Goal: Task Accomplishment & Management: Manage account settings

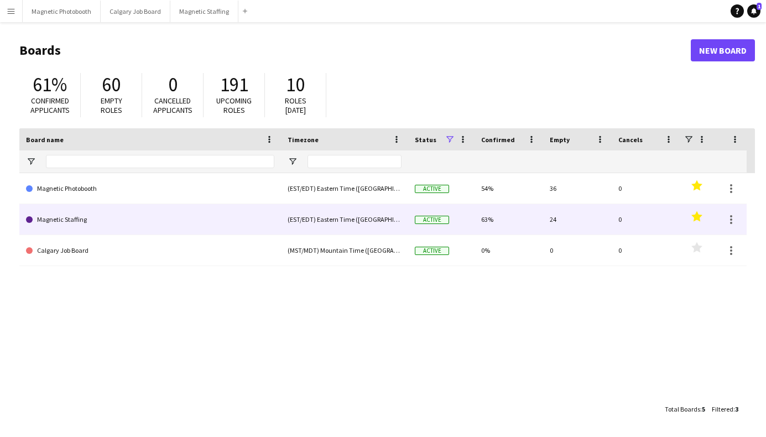
click at [89, 221] on link "Magnetic Staffing" at bounding box center [150, 219] width 248 height 31
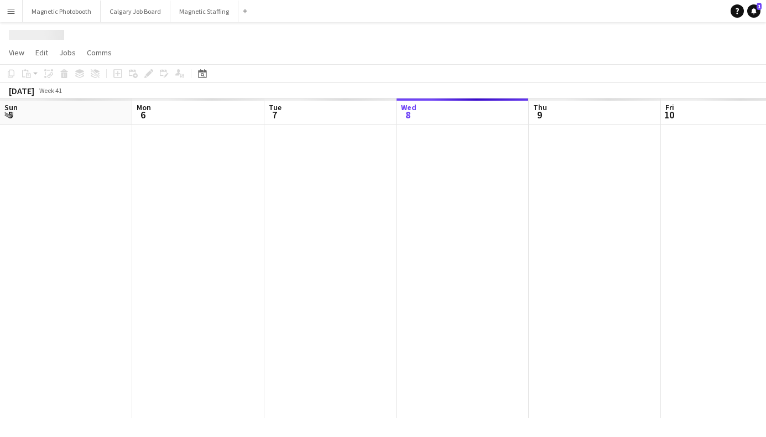
scroll to position [0, 264]
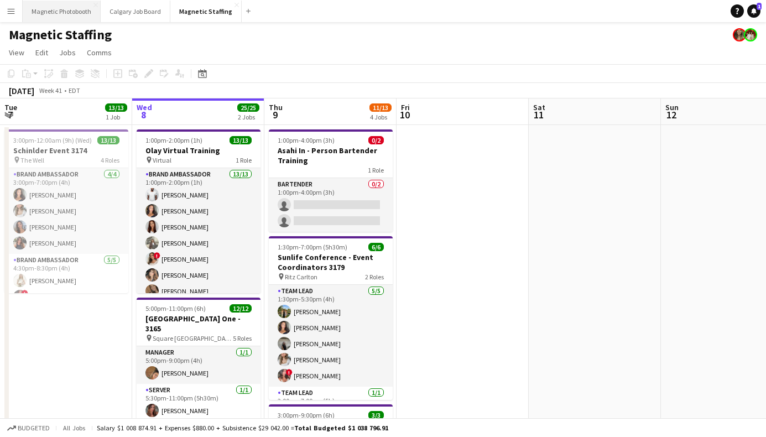
click at [54, 12] on button "Magnetic Photobooth Close" at bounding box center [62, 12] width 78 height 22
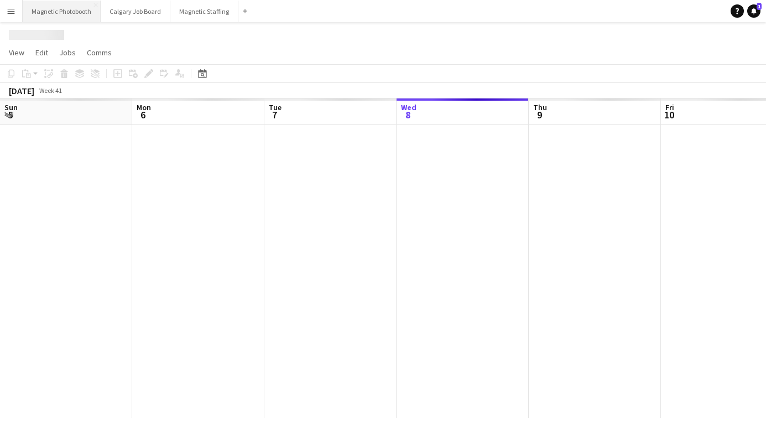
scroll to position [0, 264]
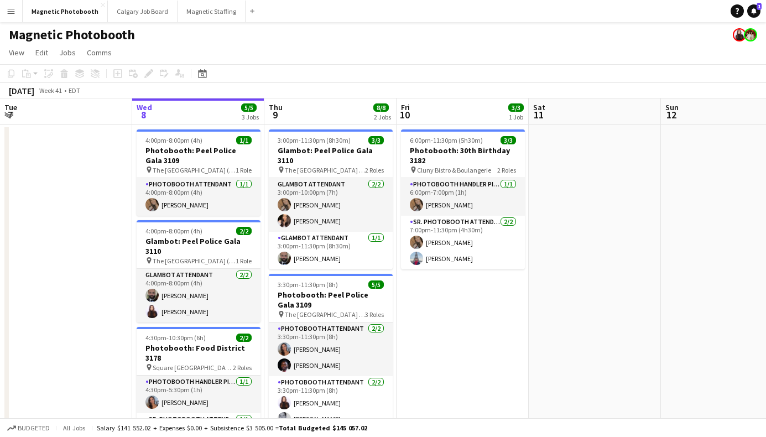
click at [194, 74] on div "Date picker [DATE] [DATE] [DATE] M [DATE] T [DATE] W [DATE] T [DATE] F [DATE] S…" at bounding box center [198, 73] width 25 height 13
click at [195, 73] on div "Date picker [DATE] [DATE] [DATE] M [DATE] T [DATE] W [DATE] T [DATE] F [DATE] S…" at bounding box center [198, 73] width 25 height 13
click at [200, 76] on icon "Date picker" at bounding box center [202, 73] width 9 height 9
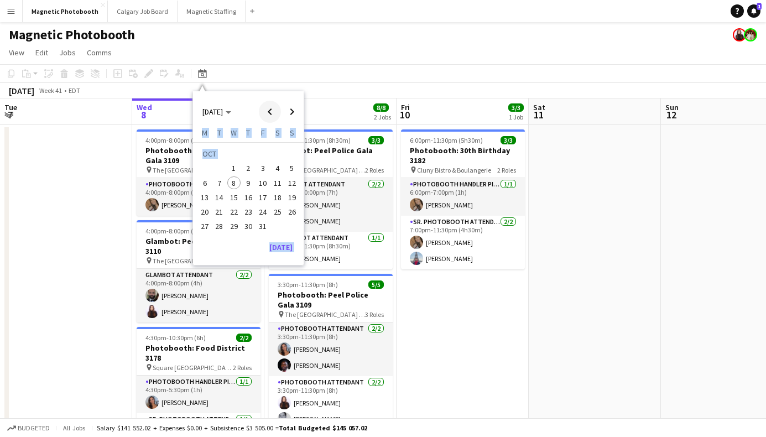
click at [268, 113] on span "Previous month" at bounding box center [270, 112] width 22 height 22
click at [210, 168] on span "1" at bounding box center [204, 168] width 13 height 13
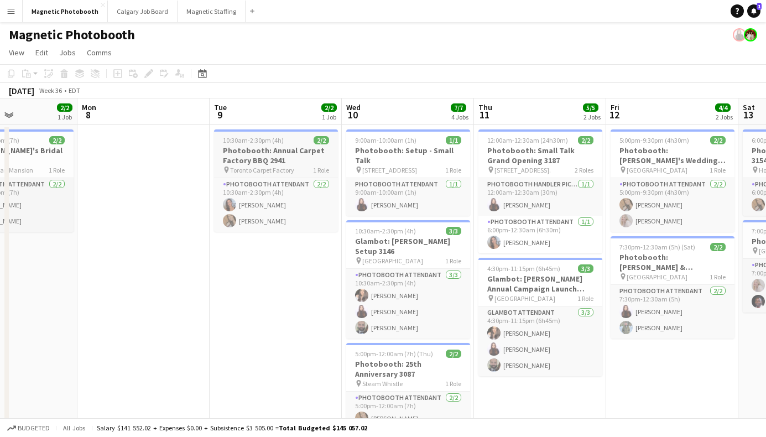
scroll to position [0, 337]
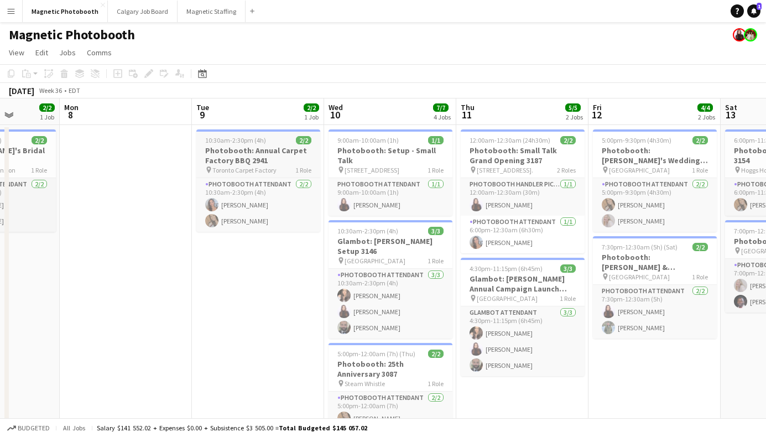
click at [279, 160] on h3 "Photobooth: Annual Carpet Factory BBQ 2941" at bounding box center [258, 156] width 124 height 20
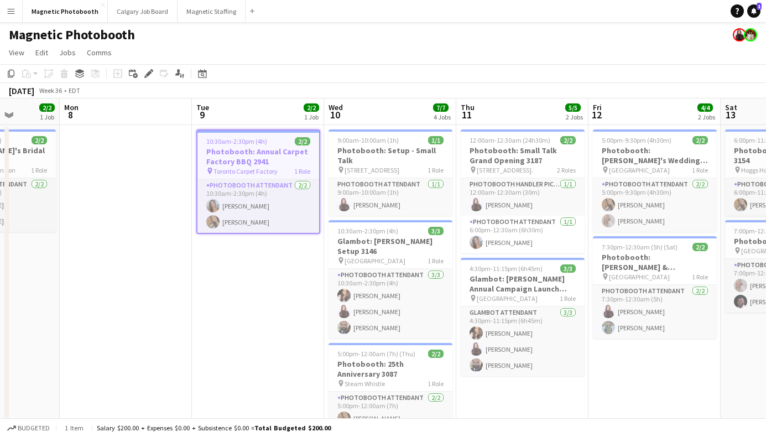
click at [279, 159] on h3 "Photobooth: Annual Carpet Factory BBQ 2941" at bounding box center [259, 157] width 122 height 20
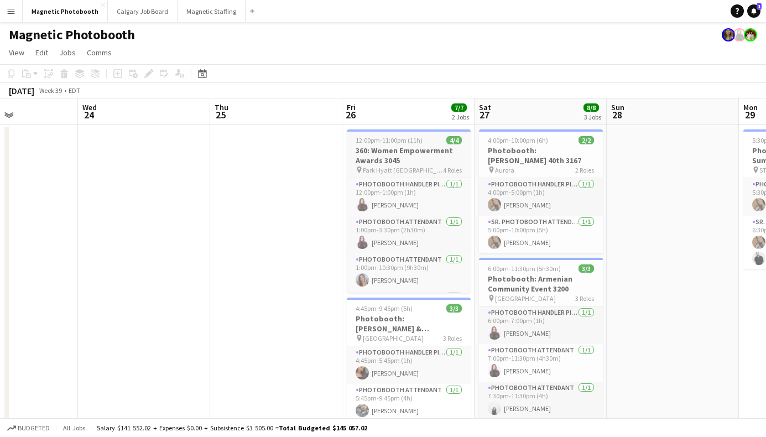
scroll to position [0, 357]
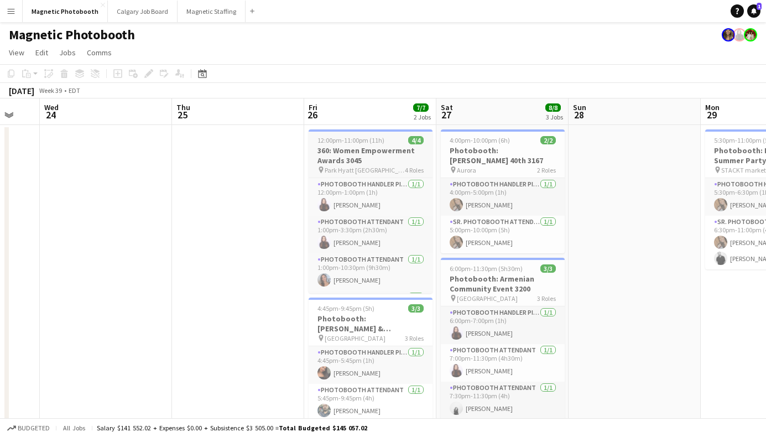
click at [439, 149] on app-date-cell "4:00pm-10:00pm (6h) 2/2 Photobooth: [PERSON_NAME] 40th 3167 pin Aurora 2 Roles …" at bounding box center [503, 367] width 132 height 485
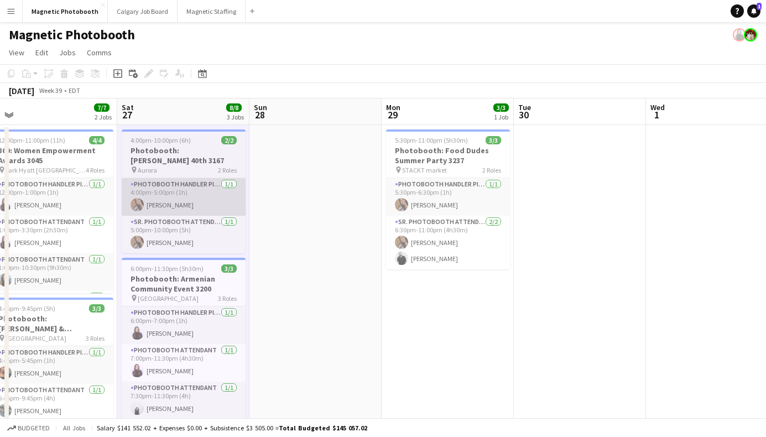
scroll to position [0, 423]
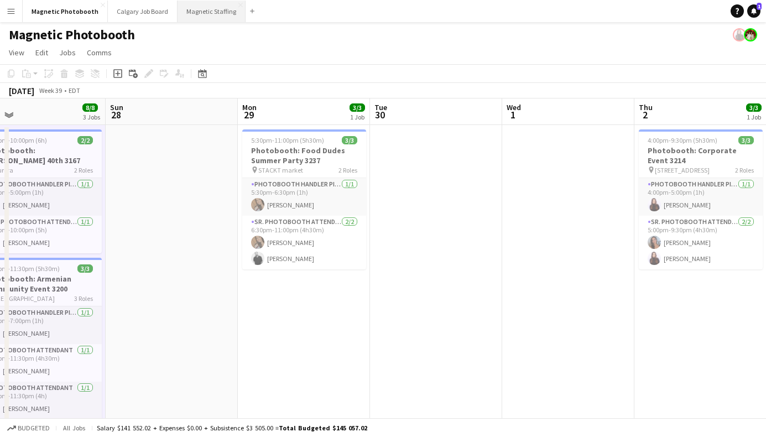
click at [193, 7] on button "Magnetic Staffing Close" at bounding box center [212, 12] width 68 height 22
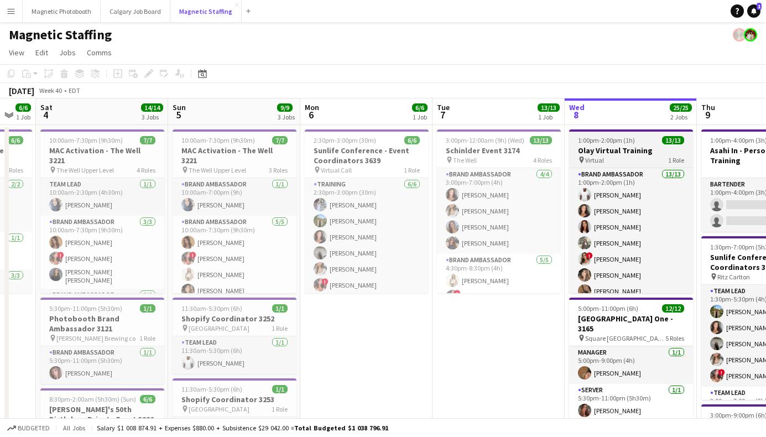
scroll to position [0, 225]
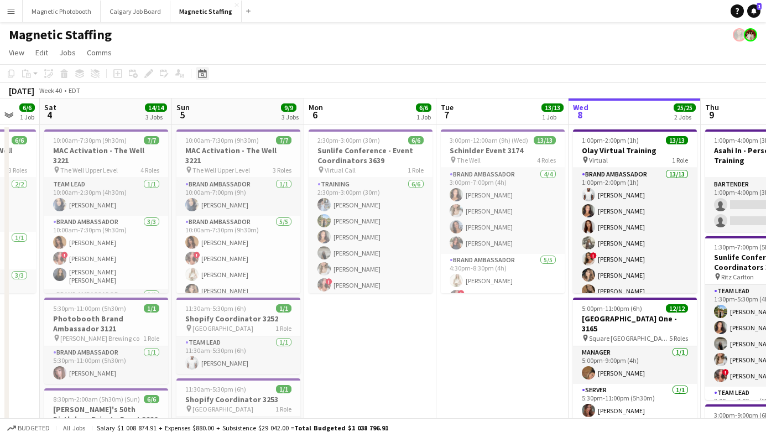
click at [200, 68] on div "Date picker" at bounding box center [202, 73] width 13 height 13
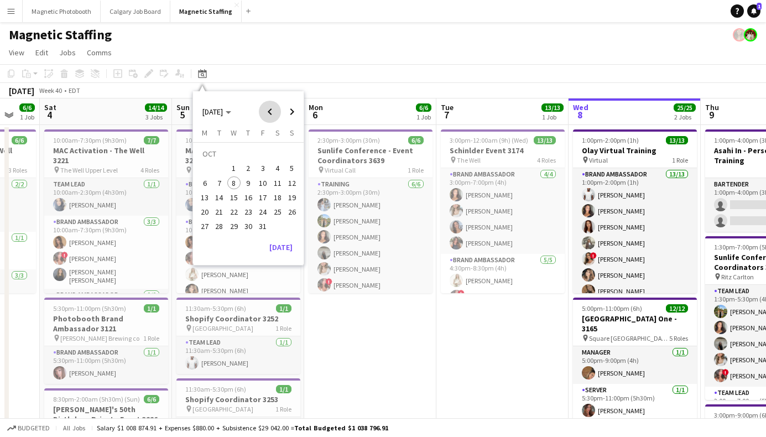
click at [273, 108] on span "Previous month" at bounding box center [270, 112] width 22 height 22
click at [207, 172] on span "1" at bounding box center [204, 168] width 13 height 13
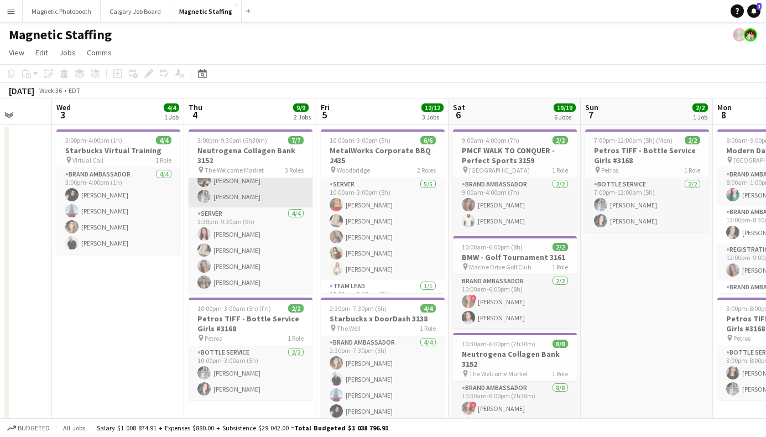
scroll to position [0, 0]
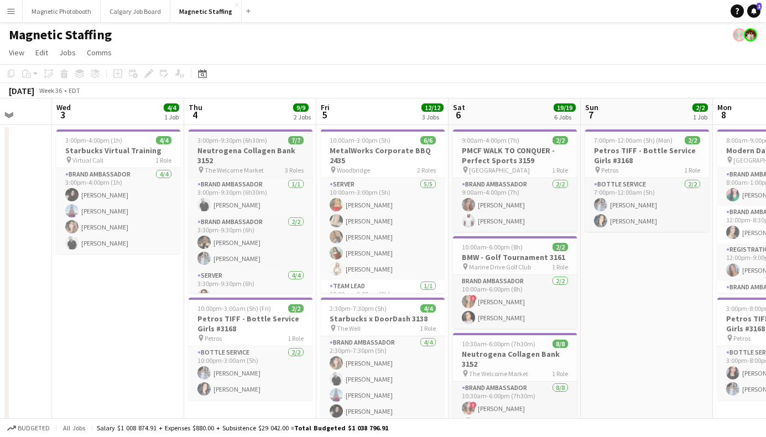
click at [243, 166] on span "The Welcome Market" at bounding box center [234, 170] width 59 height 8
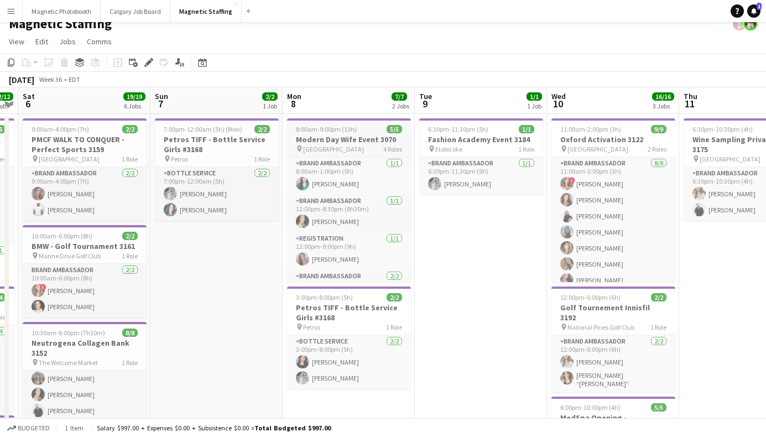
scroll to position [9, 0]
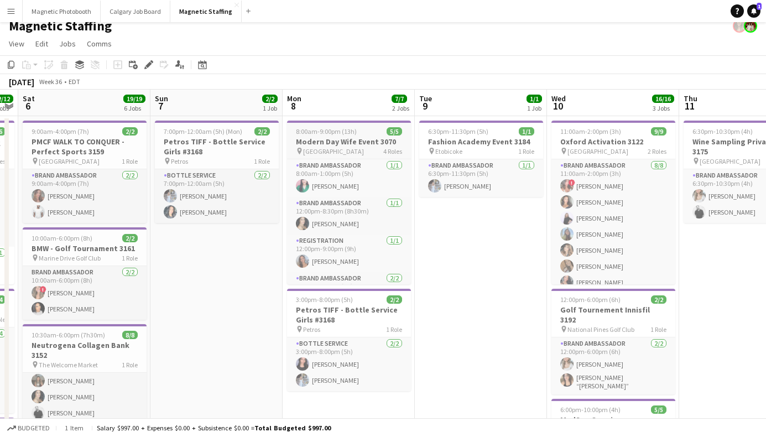
click at [362, 149] on div "pin Burlington 4 Roles" at bounding box center [349, 151] width 124 height 9
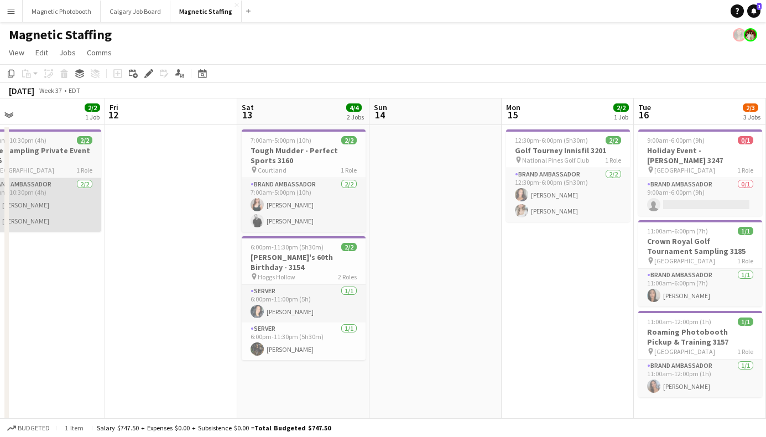
scroll to position [0, 339]
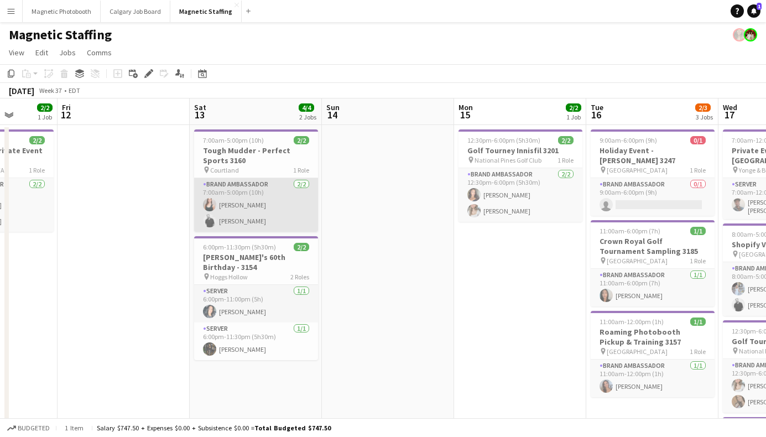
click at [309, 185] on app-card-role "Brand Ambassador [DATE] 7:00am-5:00pm (10h) [PERSON_NAME] [PERSON_NAME]" at bounding box center [256, 205] width 124 height 54
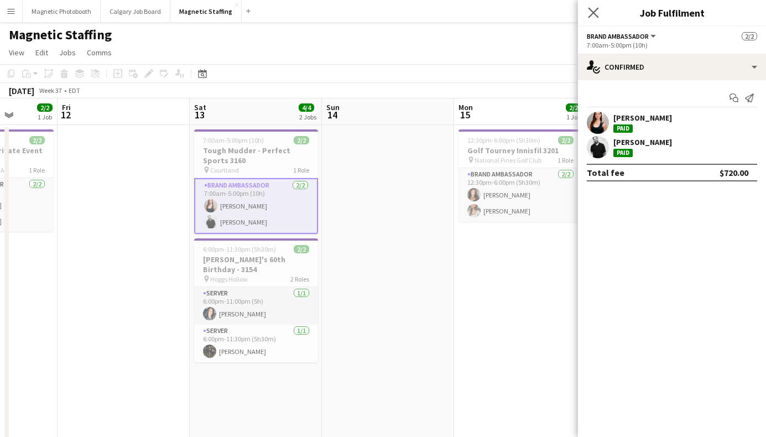
click at [599, 12] on app-icon "Close pop-in" at bounding box center [594, 13] width 16 height 16
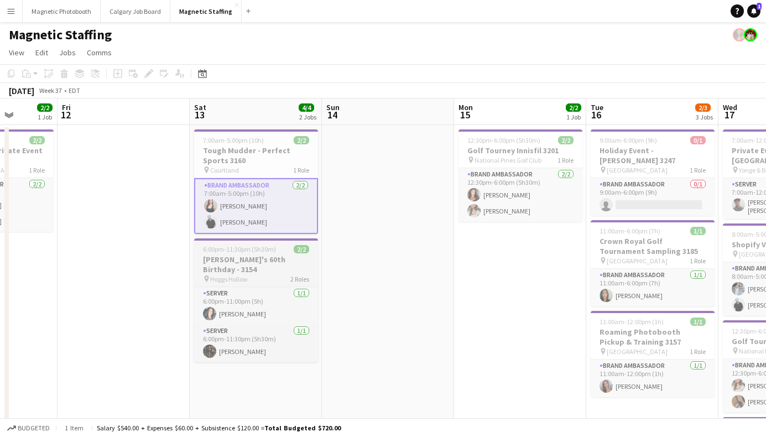
click at [259, 274] on div "pin Hoggs Hollow 2 Roles" at bounding box center [256, 278] width 124 height 9
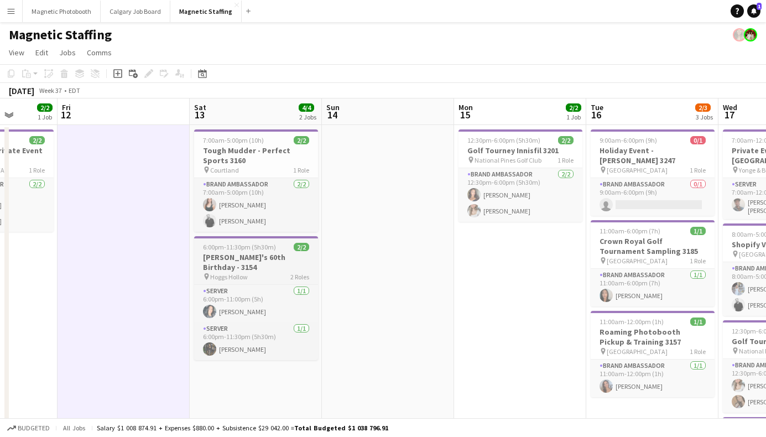
click at [256, 254] on h3 "[PERSON_NAME]'s 60th Birthday - 3154" at bounding box center [256, 262] width 124 height 20
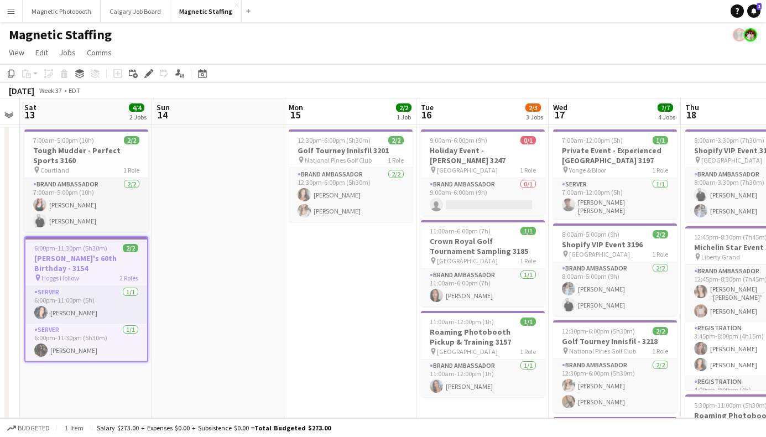
scroll to position [0, 287]
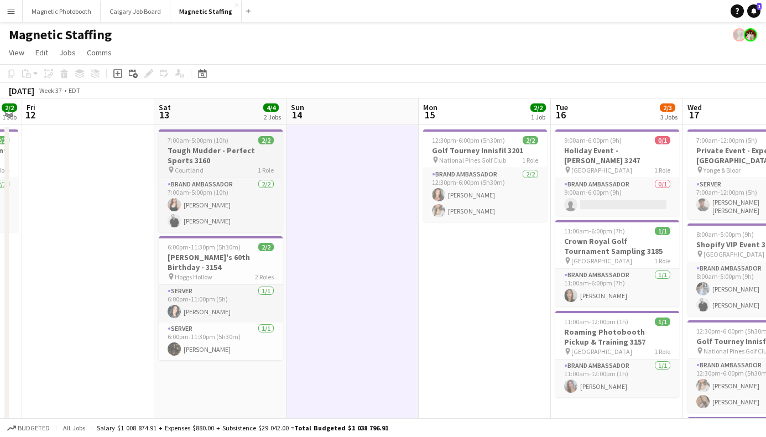
scroll to position [0, 375]
click at [236, 168] on div "pin Courtland 1 Role" at bounding box center [220, 169] width 124 height 9
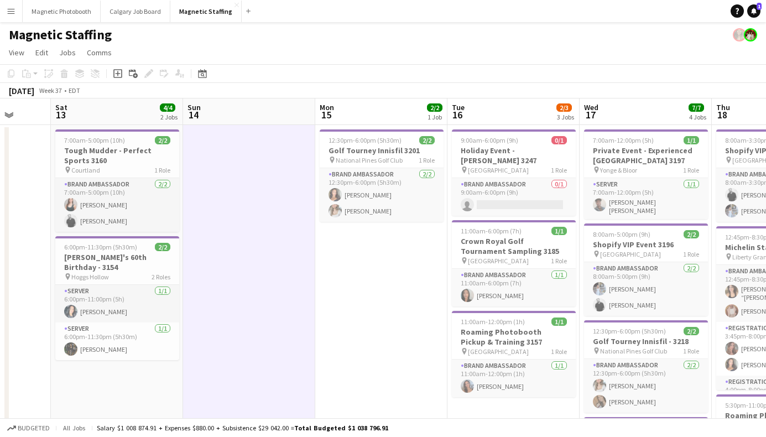
scroll to position [0, 380]
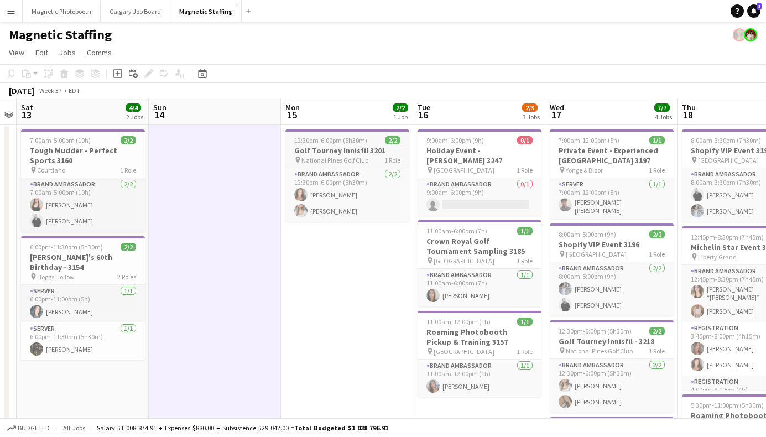
click at [350, 152] on h3 "Golf Tourney Innisfil 3201" at bounding box center [348, 151] width 124 height 10
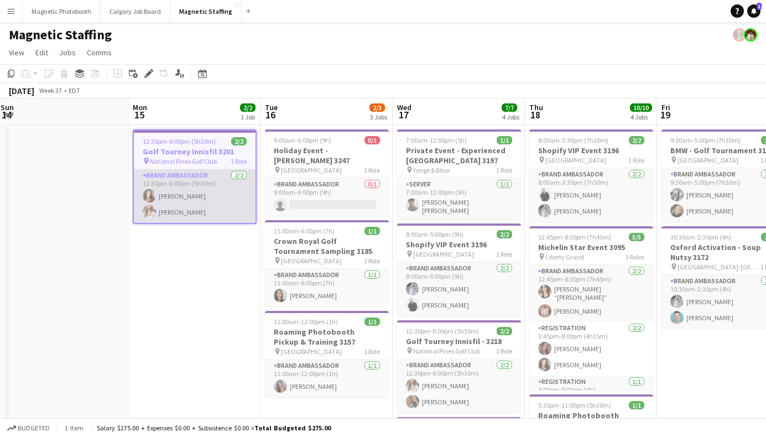
scroll to position [0, 411]
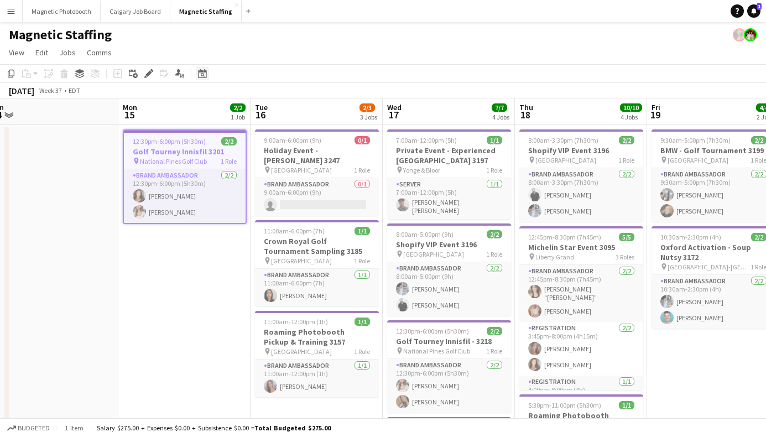
click at [203, 74] on icon at bounding box center [203, 75] width 4 height 4
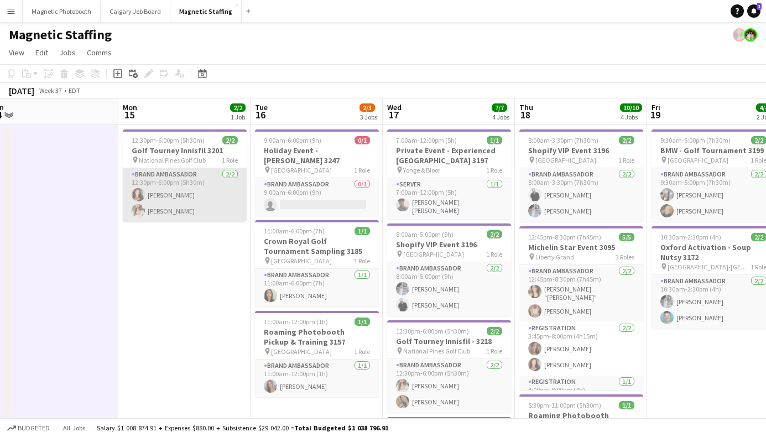
scroll to position [0, 336]
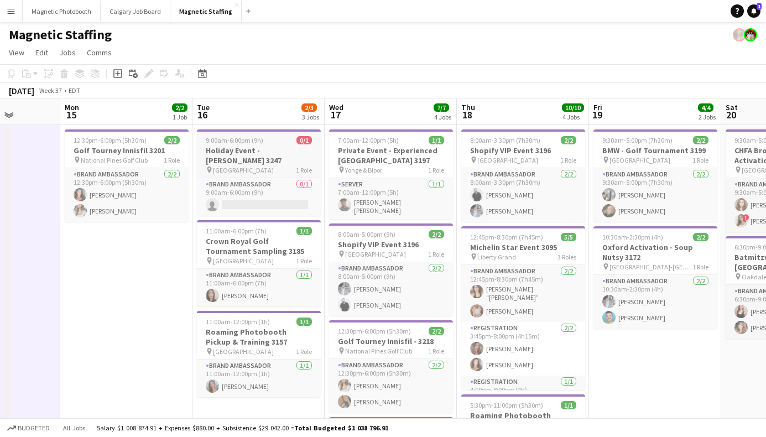
click at [266, 150] on h3 "Holiday Event - [PERSON_NAME] 3247" at bounding box center [259, 156] width 124 height 20
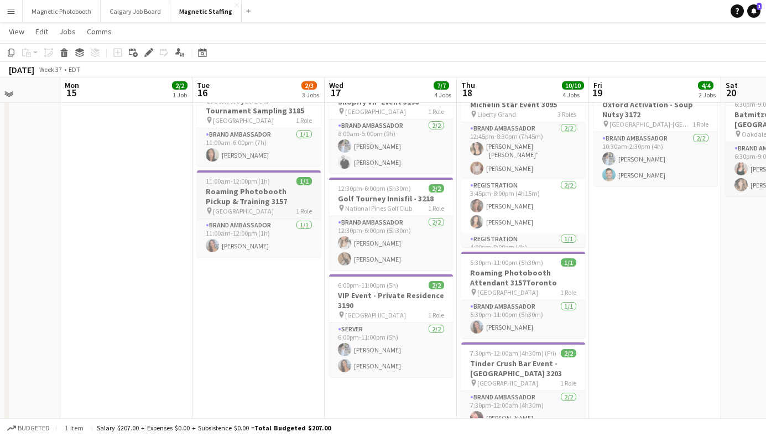
scroll to position [139, 0]
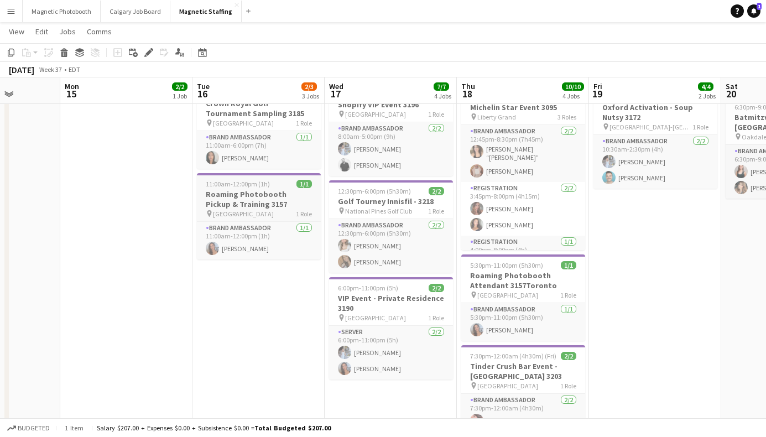
click at [261, 189] on h3 "Roaming Photobooth Pickup & Training 3157" at bounding box center [259, 199] width 124 height 20
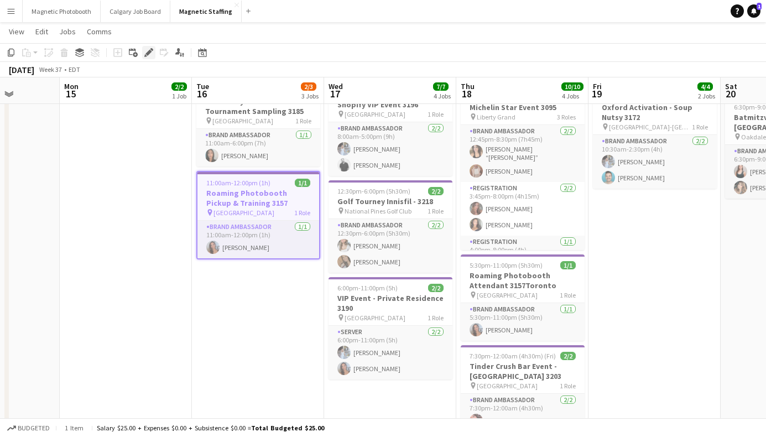
click at [153, 51] on div "Edit" at bounding box center [148, 52] width 13 height 13
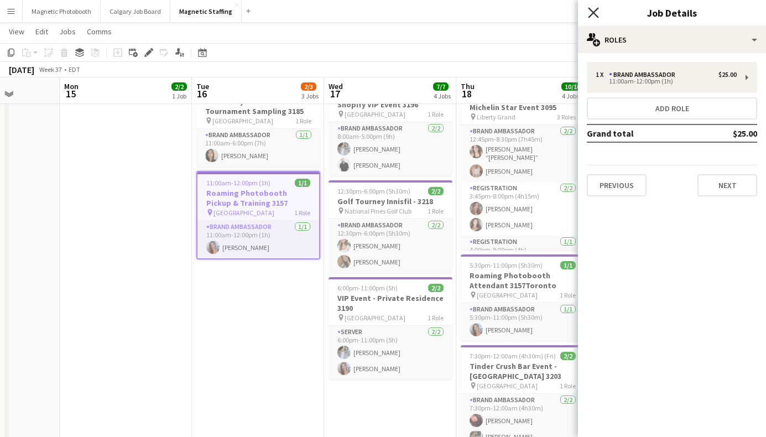
click at [596, 11] on icon "Close pop-in" at bounding box center [593, 12] width 11 height 11
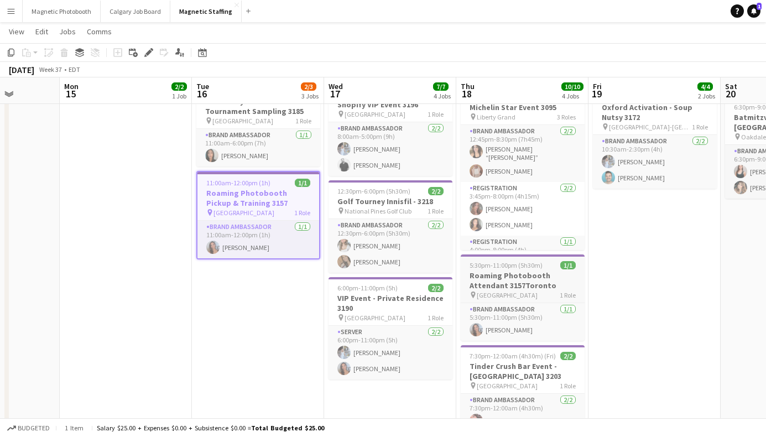
click at [520, 279] on h3 "Roaming Photobooth Attendant 3157Toronto" at bounding box center [523, 281] width 124 height 20
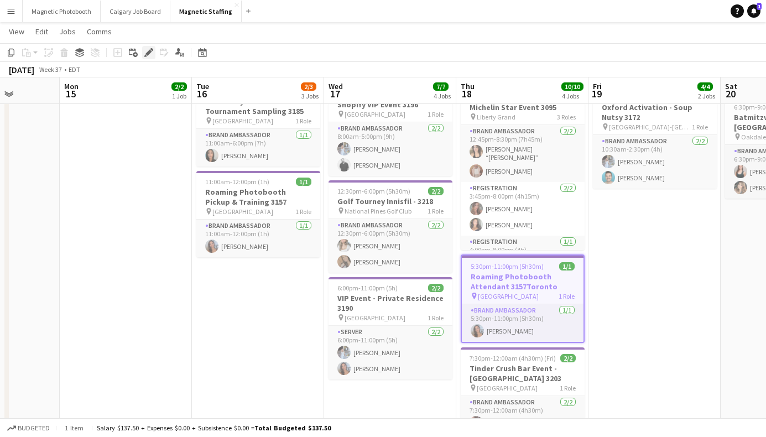
click at [153, 49] on icon "Edit" at bounding box center [148, 52] width 9 height 9
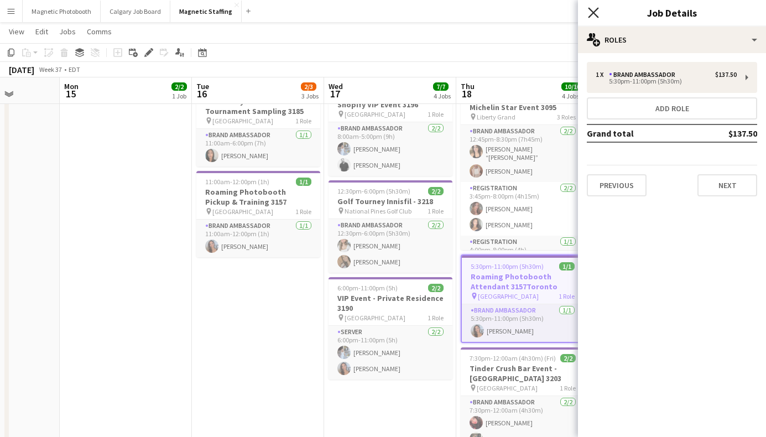
click at [598, 8] on icon at bounding box center [593, 12] width 11 height 11
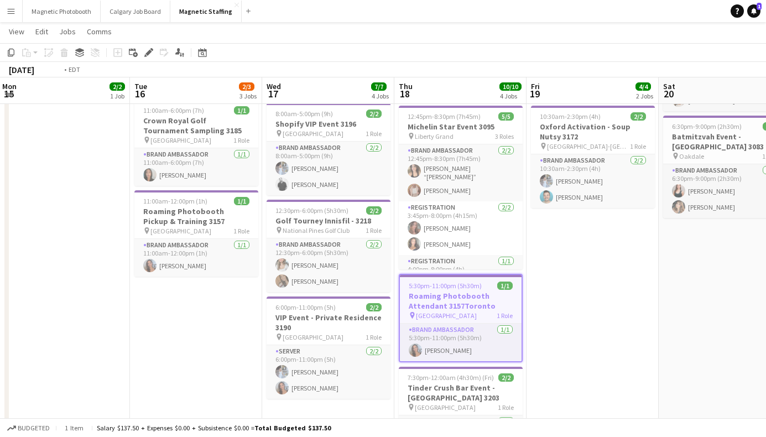
scroll to position [0, 399]
click at [466, 294] on h3 "Roaming Photobooth Attendant 3157Toronto" at bounding box center [460, 301] width 122 height 20
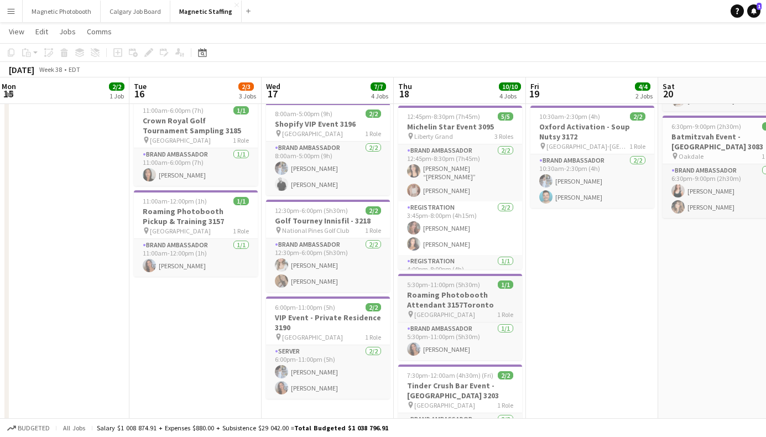
click at [466, 294] on h3 "Roaming Photobooth Attendant 3157Toronto" at bounding box center [460, 300] width 124 height 20
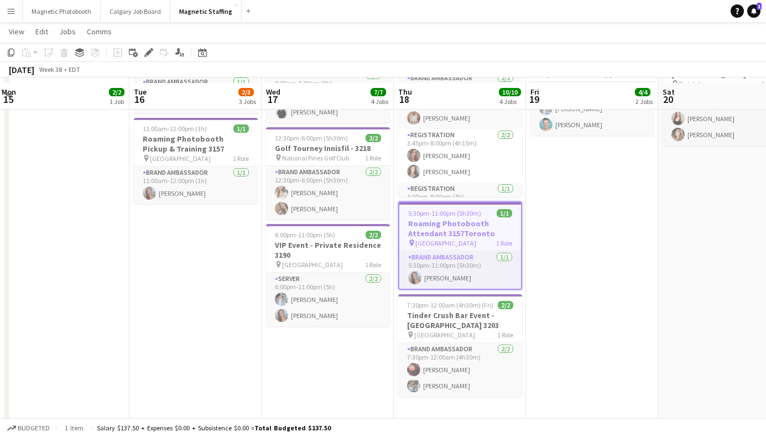
scroll to position [198, 0]
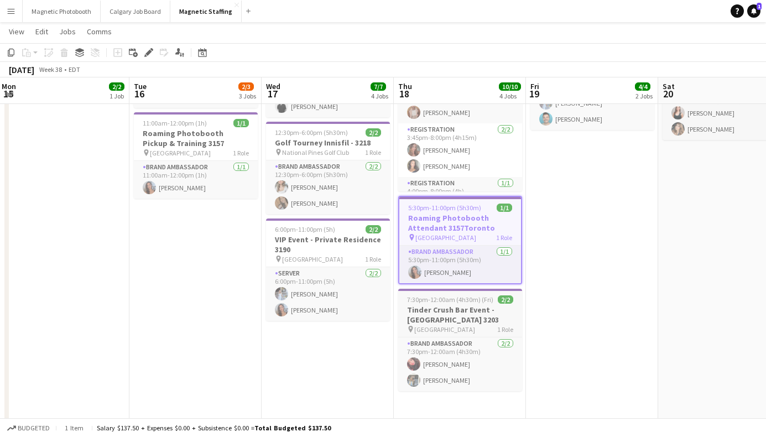
click at [473, 318] on h3 "Tinder Crush Bar Event - [GEOGRAPHIC_DATA] 3203" at bounding box center [460, 315] width 124 height 20
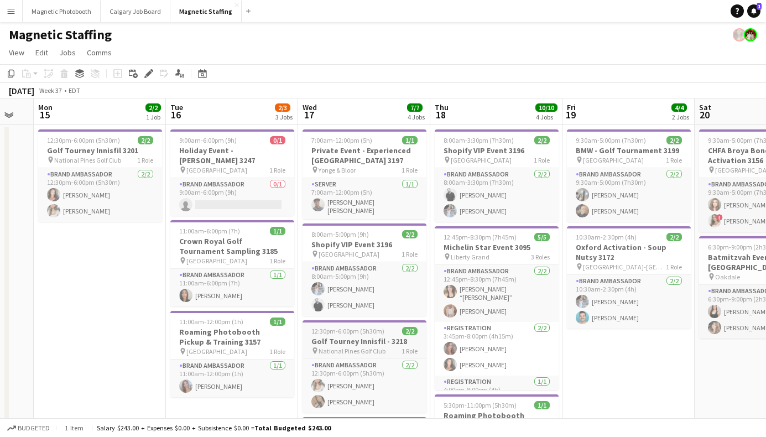
scroll to position [0, 356]
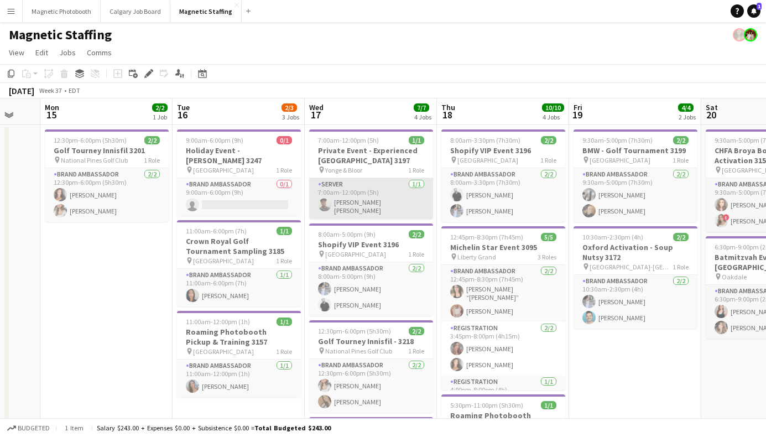
click at [382, 192] on app-card-role "Server [DATE] 7:00am-12:00pm (5h) [PERSON_NAME] [PERSON_NAME]" at bounding box center [371, 198] width 124 height 41
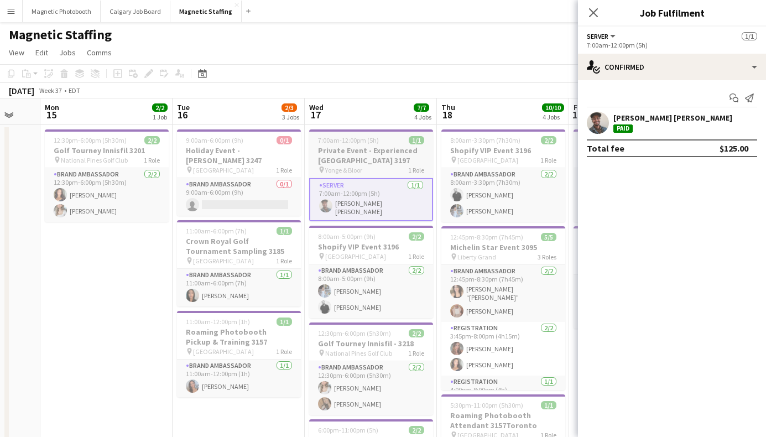
click at [375, 155] on h3 "Private Event - Experienced [GEOGRAPHIC_DATA] 3197" at bounding box center [371, 156] width 124 height 20
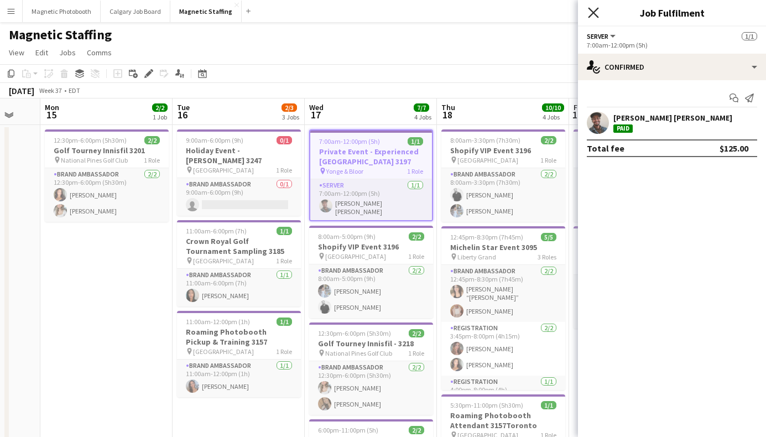
click at [596, 12] on icon "Close pop-in" at bounding box center [593, 12] width 11 height 11
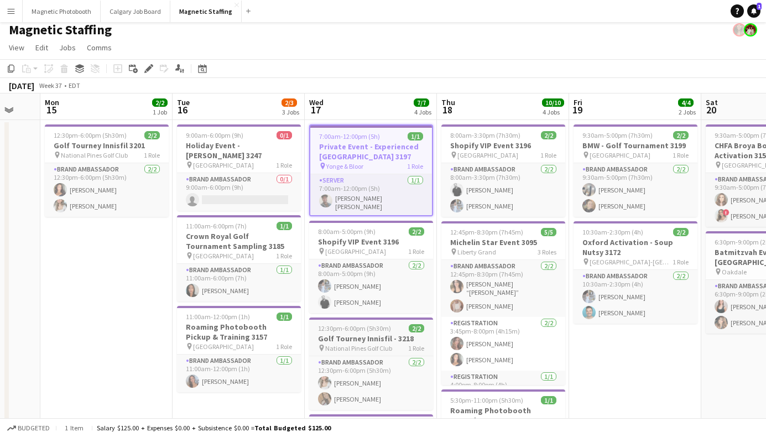
scroll to position [0, 0]
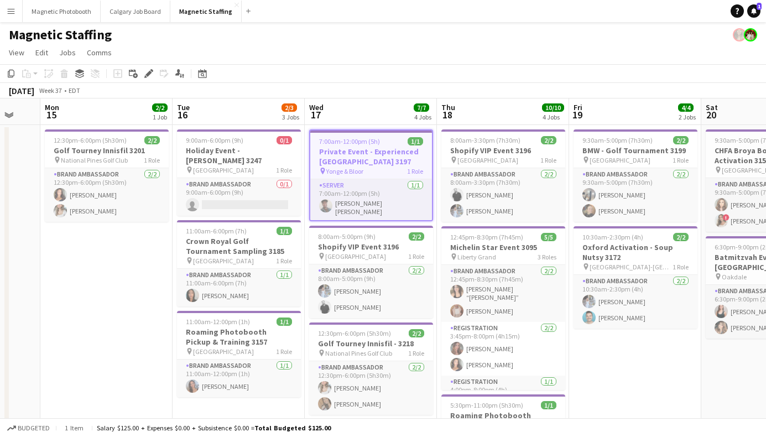
click at [382, 147] on h3 "Private Event - Experienced [GEOGRAPHIC_DATA] 3197" at bounding box center [371, 157] width 122 height 20
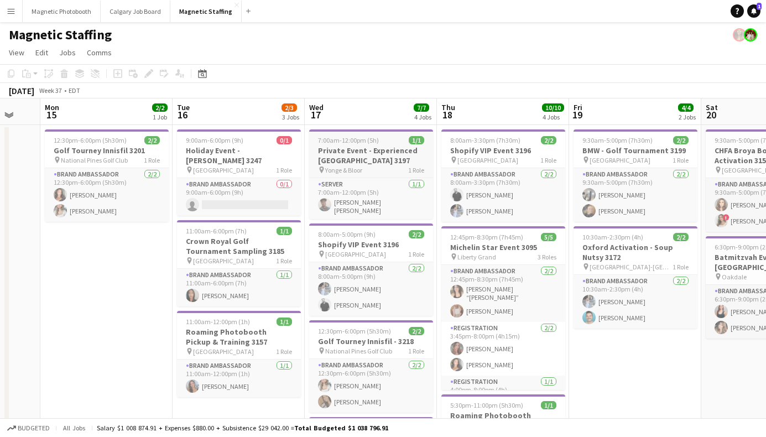
click at [382, 147] on h3 "Private Event - Experienced [GEOGRAPHIC_DATA] 3197" at bounding box center [371, 156] width 124 height 20
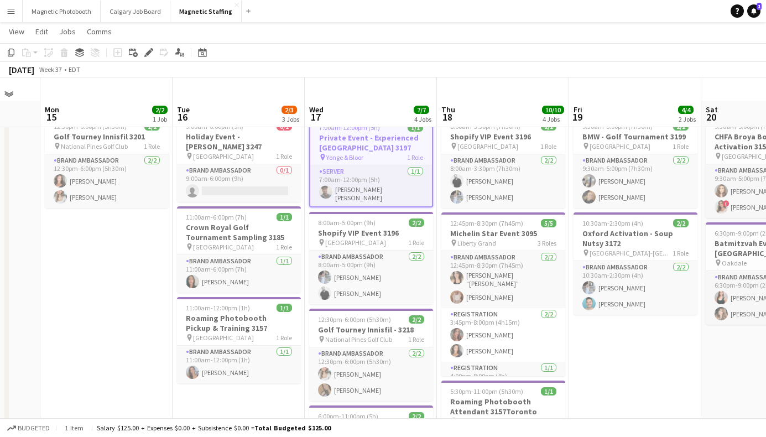
scroll to position [51, 0]
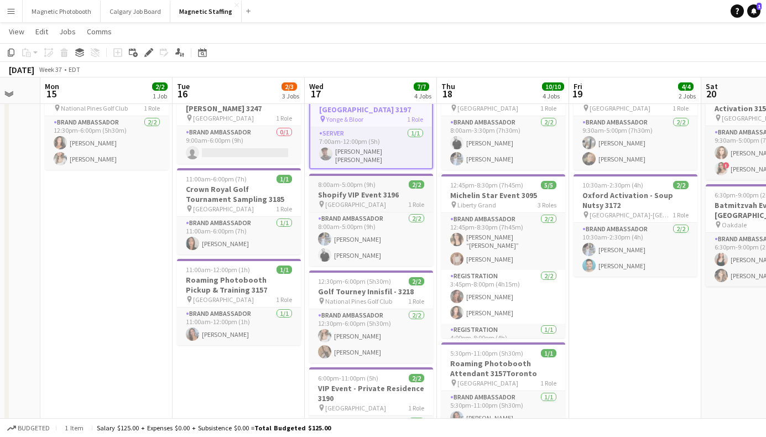
click at [375, 196] on app-job-card "8:00am-5:00pm (9h) 2/2 Shopify VIP Event 3196 pin Toronto 1 Role Brand Ambassad…" at bounding box center [371, 220] width 124 height 92
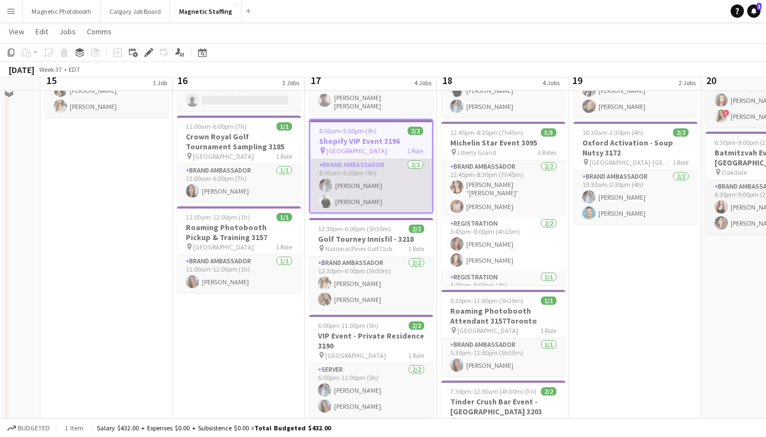
scroll to position [108, 0]
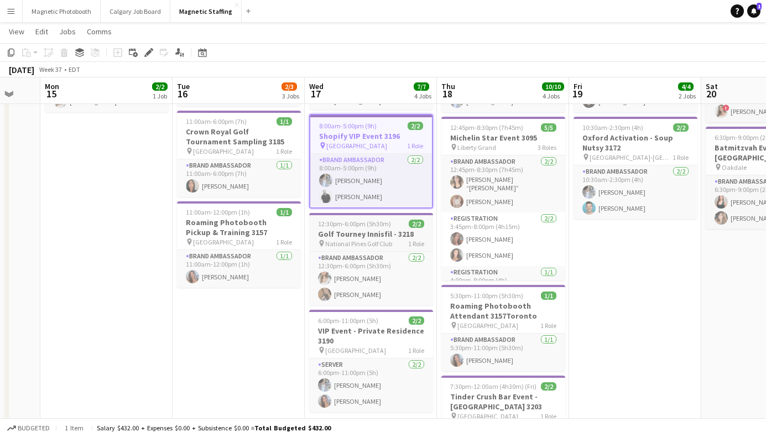
click at [372, 240] on span "National Pines Golf Club" at bounding box center [358, 244] width 67 height 8
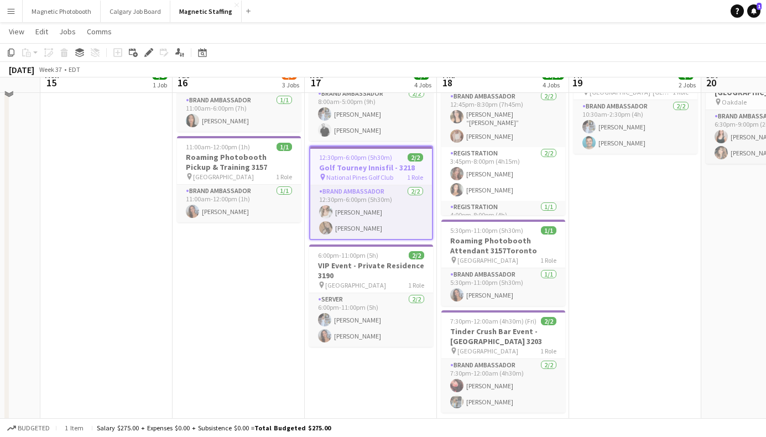
scroll to position [182, 0]
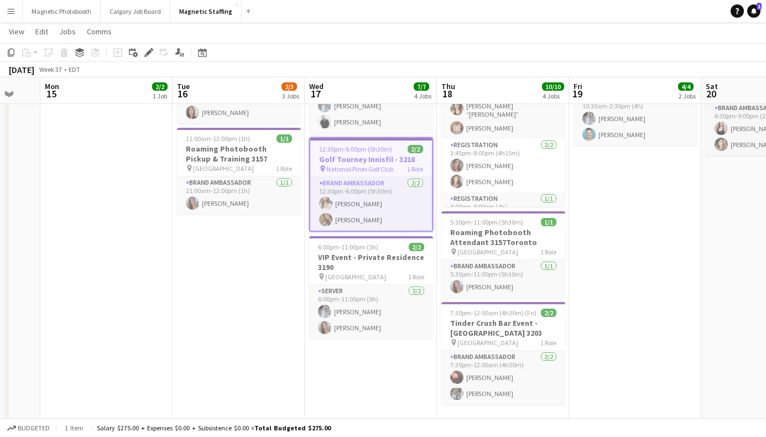
click at [372, 236] on app-job-card "6:00pm-11:00pm (5h) 2/2 VIP Event - Private Residence 3190 pin Toronto 1 Role S…" at bounding box center [371, 287] width 124 height 102
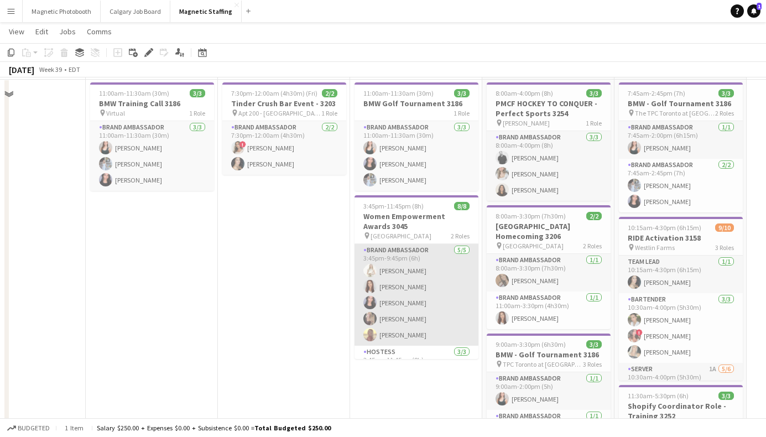
scroll to position [11, 0]
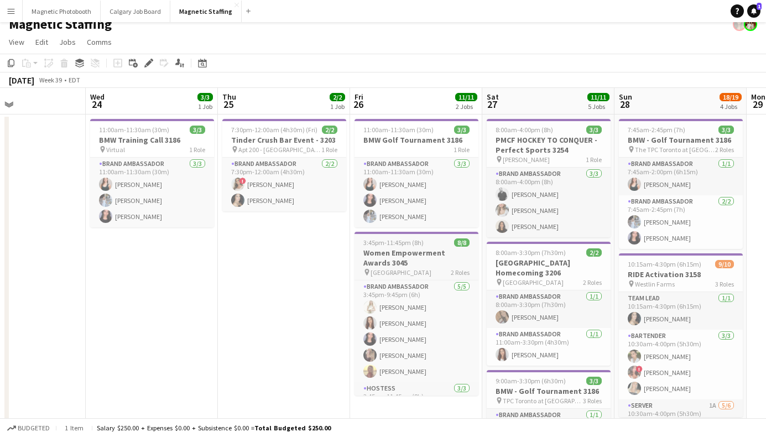
click at [414, 256] on h3 "Women Empowerment Awards 3045" at bounding box center [417, 258] width 124 height 20
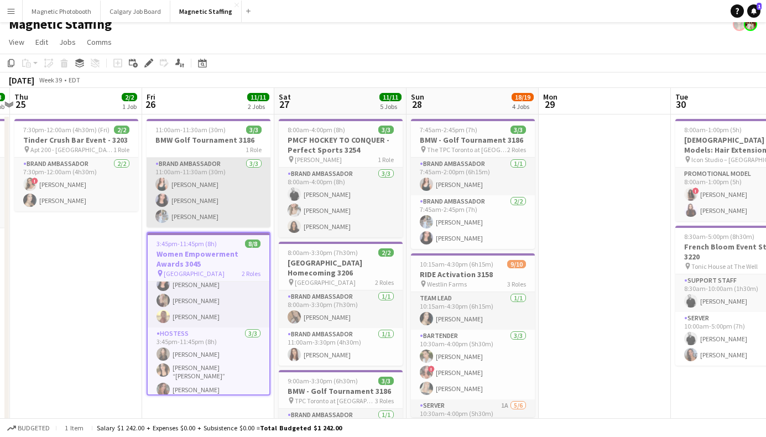
scroll to position [21, 0]
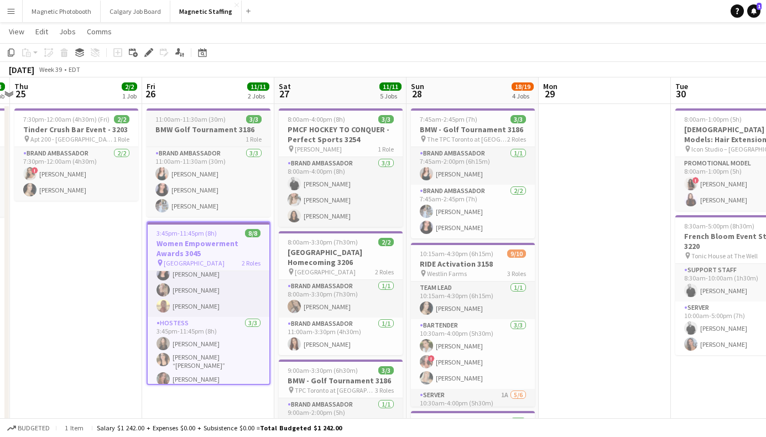
click at [228, 133] on h3 "BMW Golf Tournament 3186" at bounding box center [209, 129] width 124 height 10
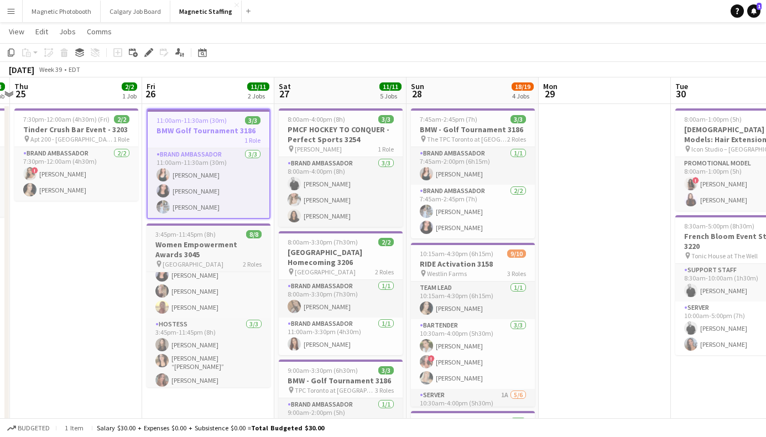
click at [217, 231] on div "3:45pm-11:45pm (8h) 8/8" at bounding box center [209, 234] width 124 height 8
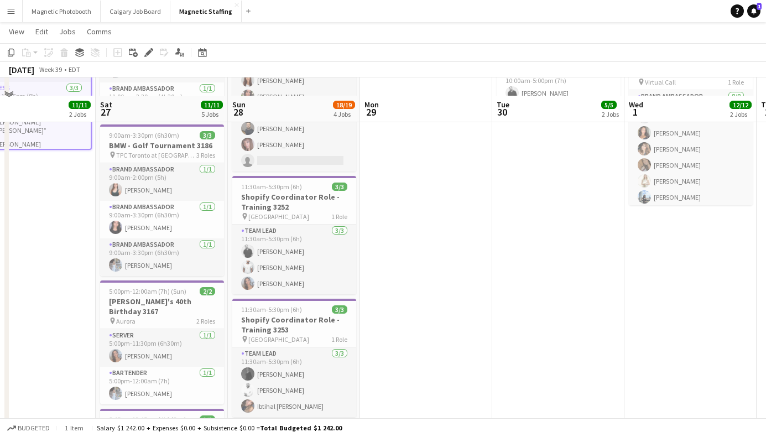
scroll to position [274, 0]
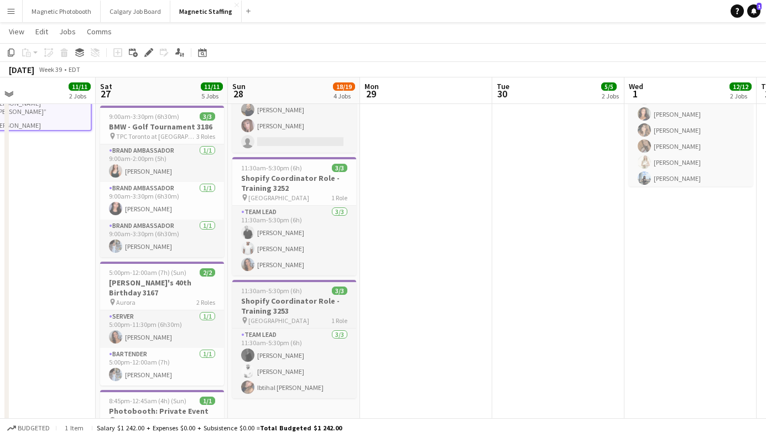
click at [297, 296] on h3 "Shopify Coordinator Role - Training 3253" at bounding box center [294, 306] width 124 height 20
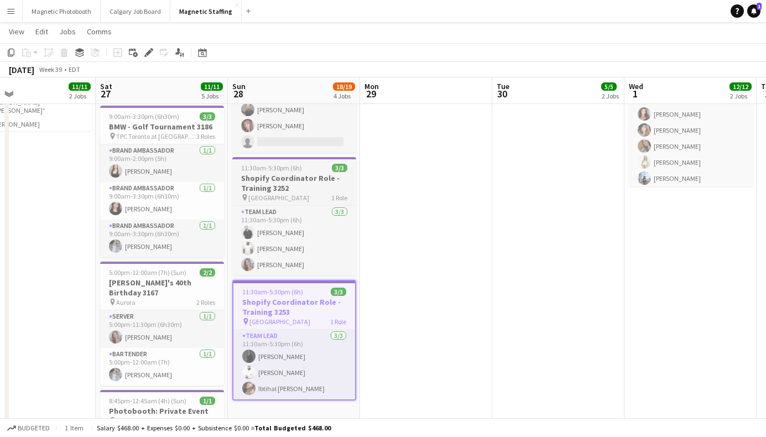
click at [319, 184] on h3 "Shopify Coordinator Role - Training 3252" at bounding box center [294, 183] width 124 height 20
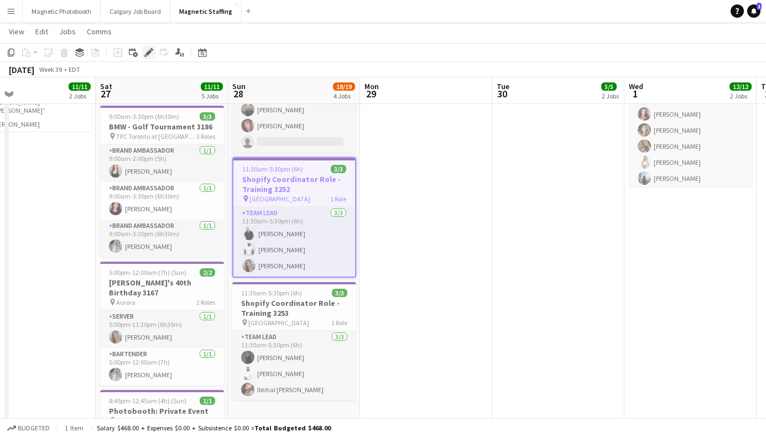
click at [152, 50] on icon at bounding box center [151, 49] width 3 height 3
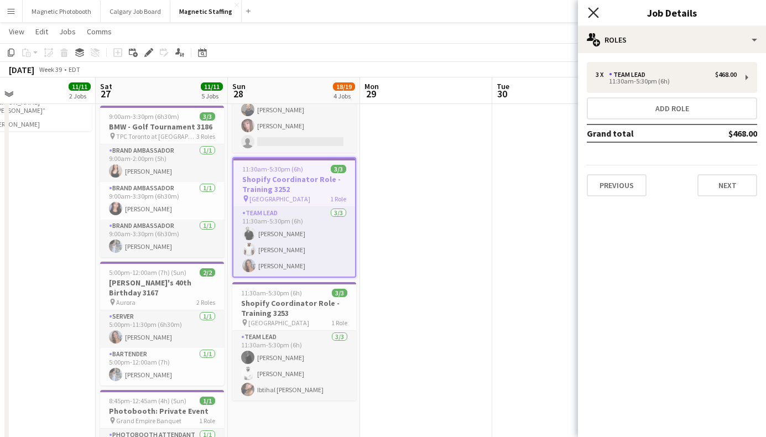
click at [591, 11] on icon at bounding box center [593, 12] width 11 height 11
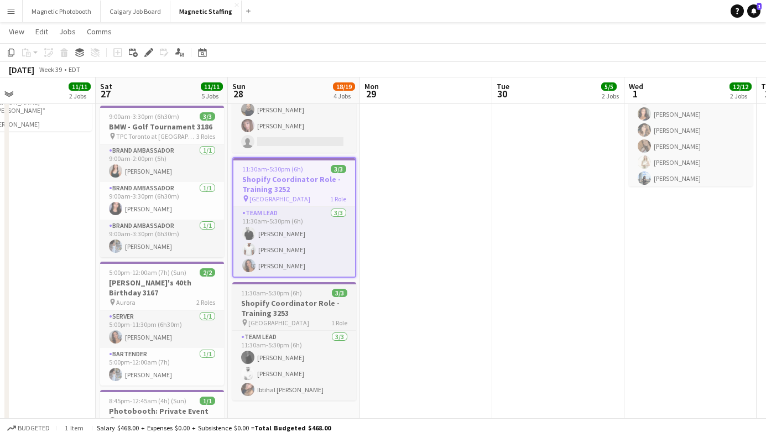
click at [310, 300] on h3 "Shopify Coordinator Role - Training 3253" at bounding box center [294, 308] width 124 height 20
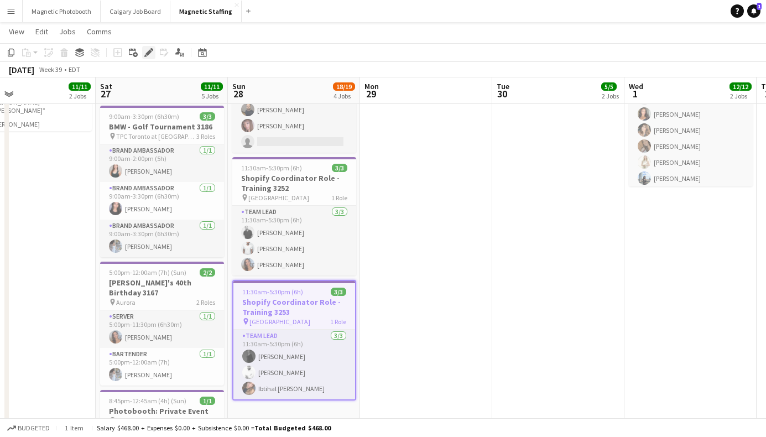
click at [152, 53] on icon "Edit" at bounding box center [148, 52] width 9 height 9
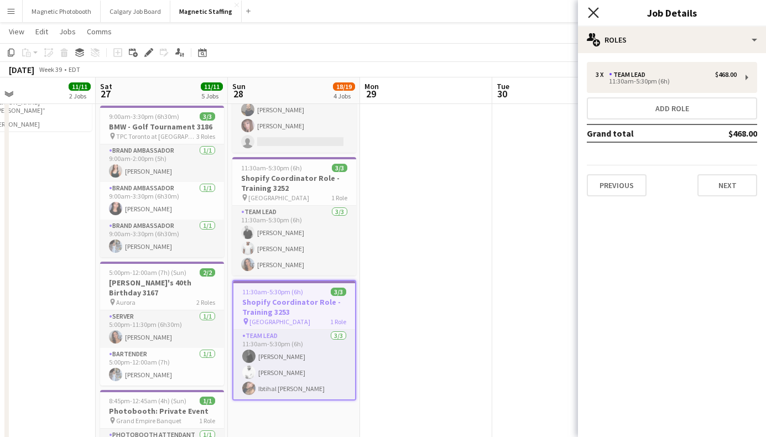
click at [592, 14] on icon at bounding box center [593, 12] width 11 height 11
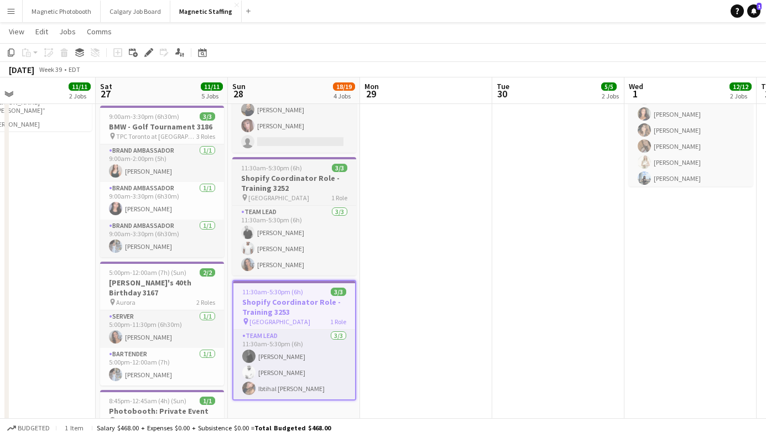
click at [328, 170] on div "11:30am-5:30pm (6h) 3/3" at bounding box center [294, 168] width 124 height 8
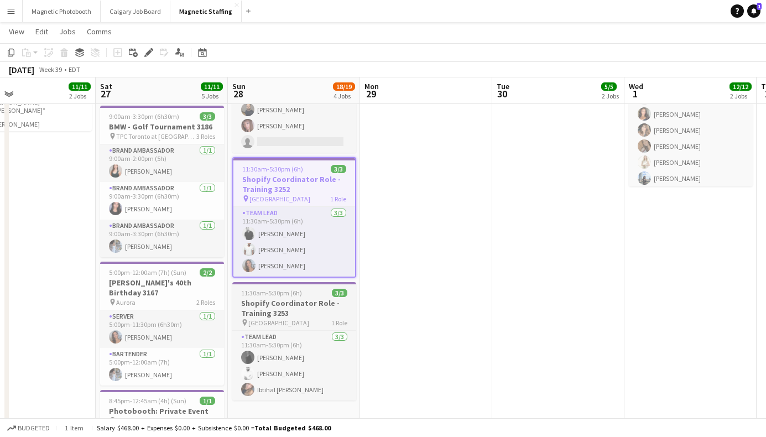
click at [316, 300] on h3 "Shopify Coordinator Role - Training 3253" at bounding box center [294, 308] width 124 height 20
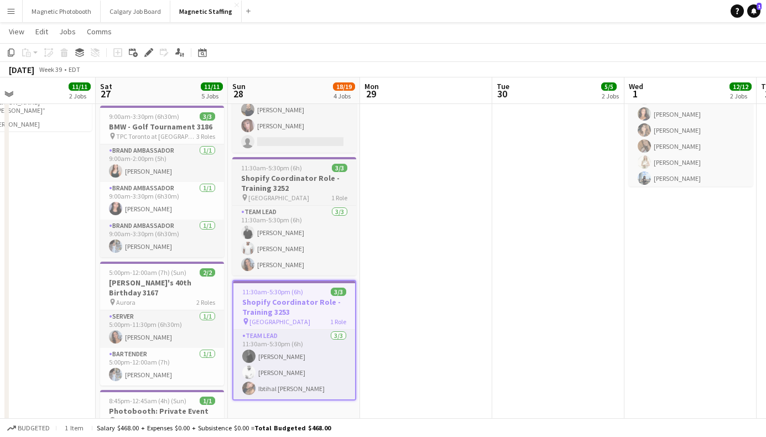
click at [308, 190] on h3 "Shopify Coordinator Role - Training 3252" at bounding box center [294, 183] width 124 height 20
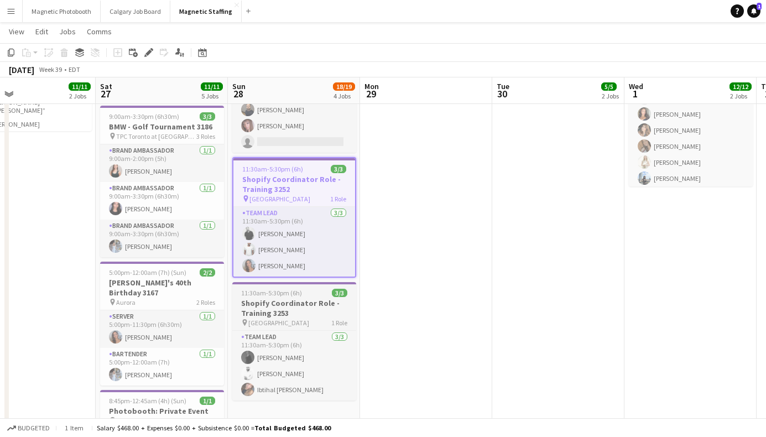
click at [281, 297] on app-job-card "11:30am-5:30pm (6h) 3/3 Shopify Coordinator Role - Training 3253 pin Montreal 1…" at bounding box center [294, 341] width 124 height 118
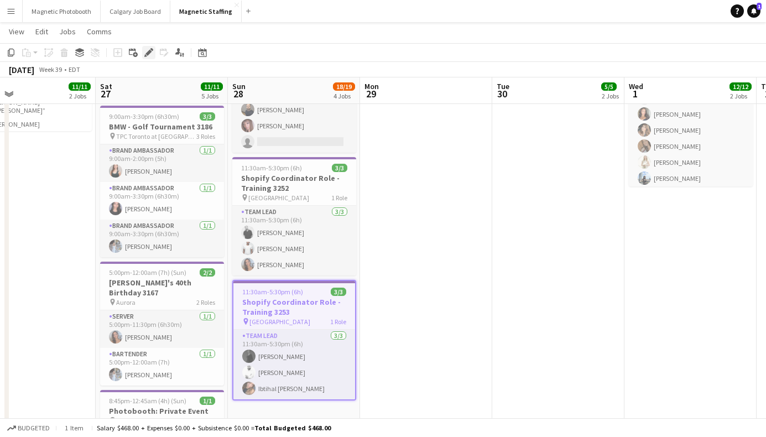
click at [146, 51] on icon "Edit" at bounding box center [148, 52] width 9 height 9
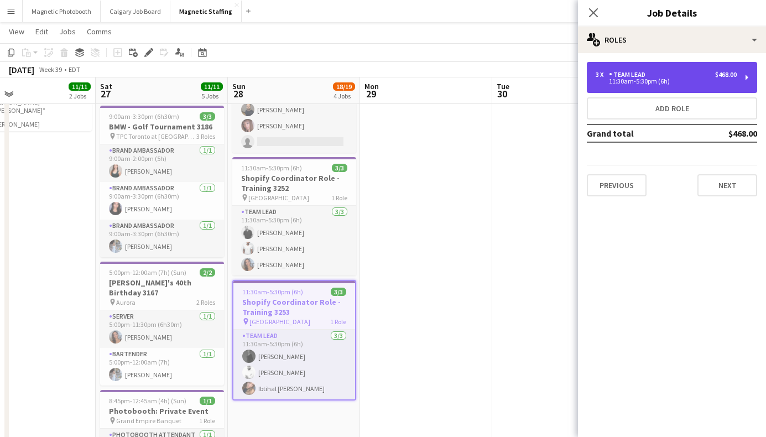
click at [610, 72] on div "Team Lead" at bounding box center [629, 75] width 41 height 8
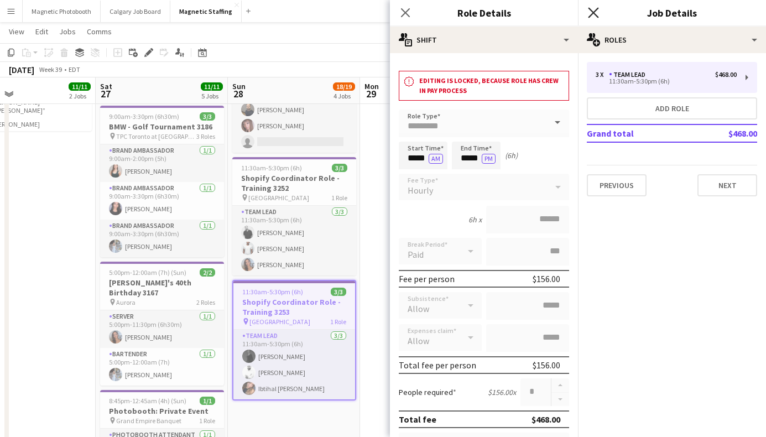
click at [593, 14] on icon at bounding box center [593, 12] width 11 height 11
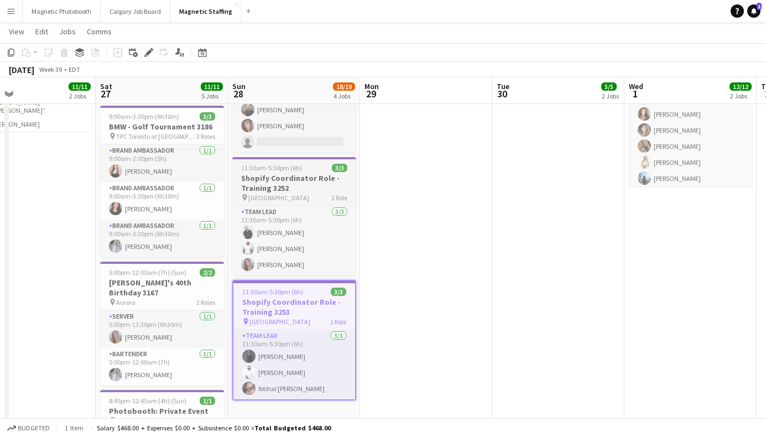
click at [337, 177] on h3 "Shopify Coordinator Role - Training 3252" at bounding box center [294, 183] width 124 height 20
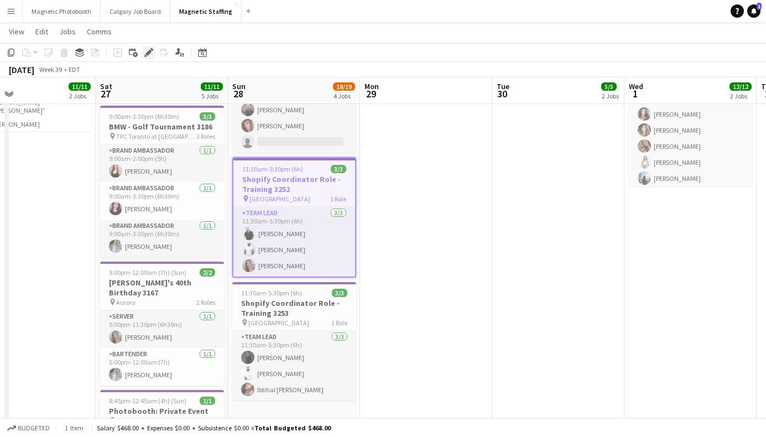
click at [149, 50] on icon at bounding box center [149, 53] width 6 height 6
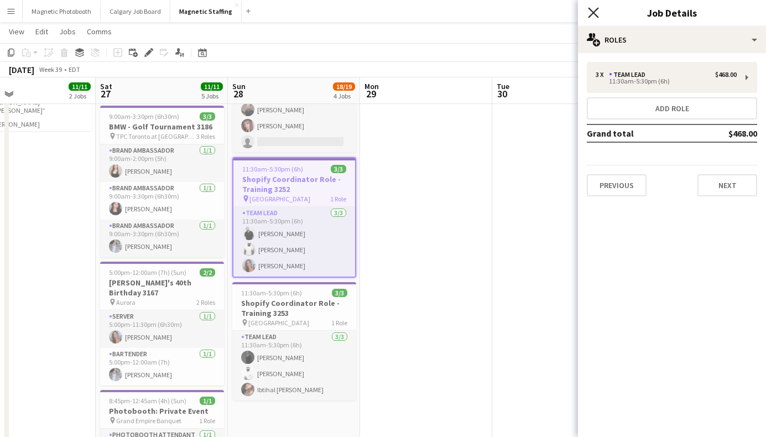
click at [590, 11] on icon "Close pop-in" at bounding box center [593, 12] width 11 height 11
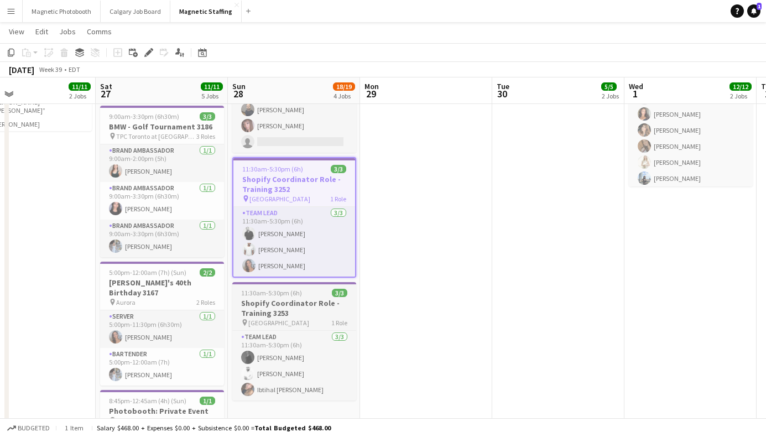
click at [286, 291] on span "11:30am-5:30pm (6h)" at bounding box center [271, 293] width 61 height 8
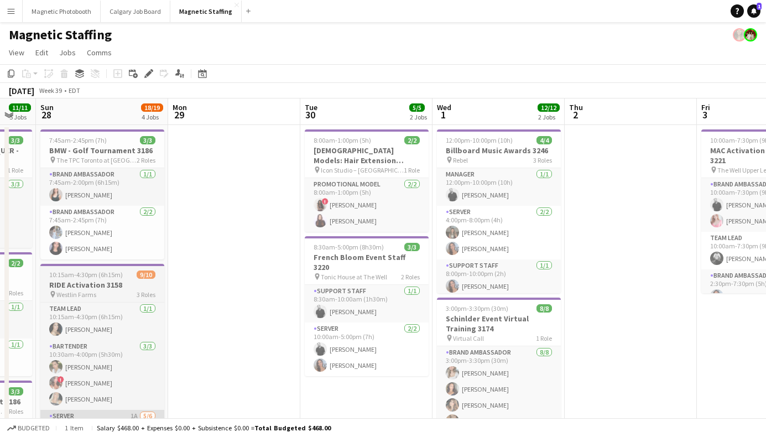
scroll to position [0, 462]
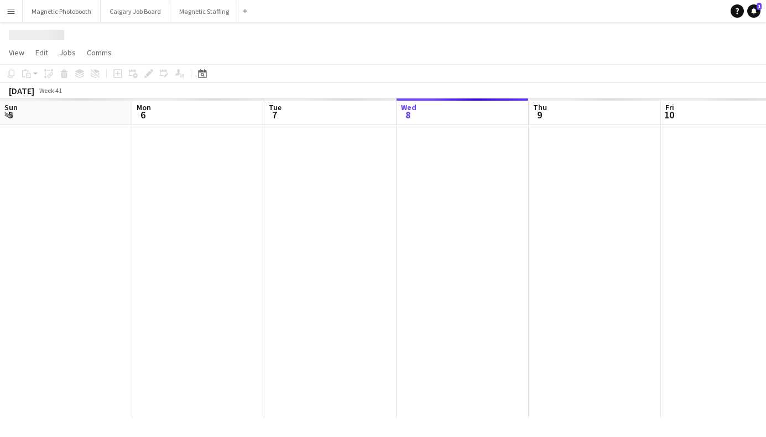
scroll to position [0, 264]
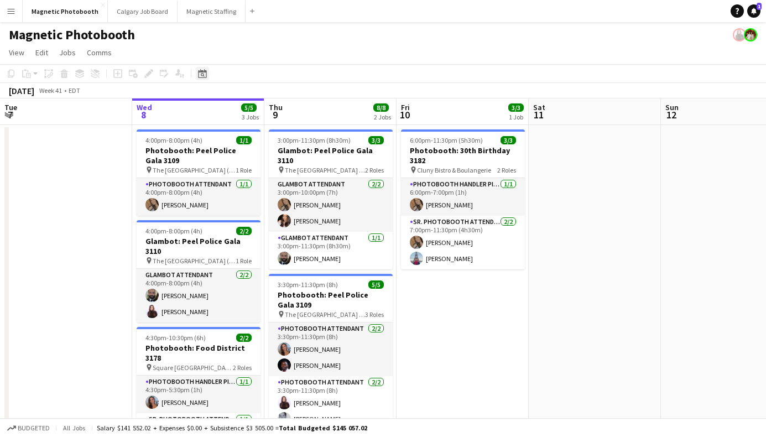
click at [201, 76] on icon "Date picker" at bounding box center [202, 73] width 9 height 9
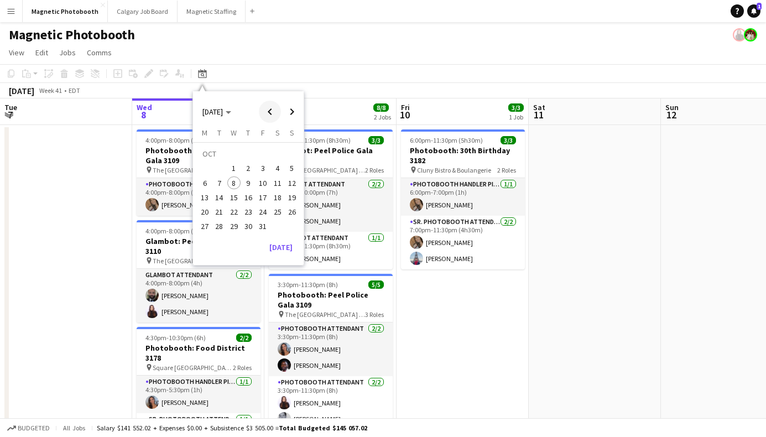
click at [272, 110] on span "Previous month" at bounding box center [270, 112] width 22 height 22
click at [223, 229] on span "30" at bounding box center [219, 226] width 13 height 13
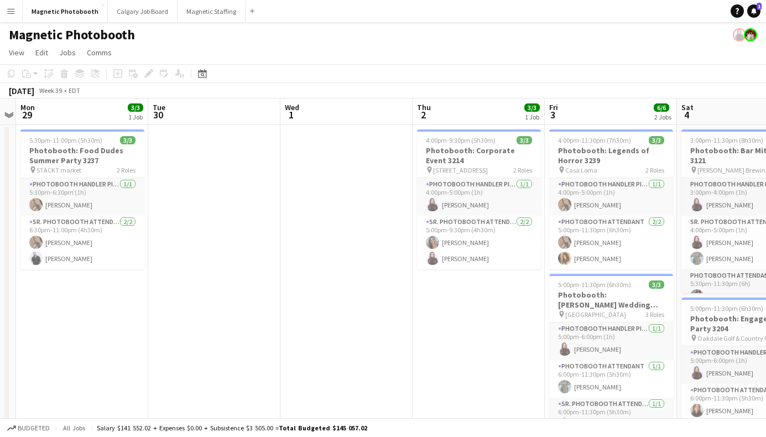
scroll to position [0, 303]
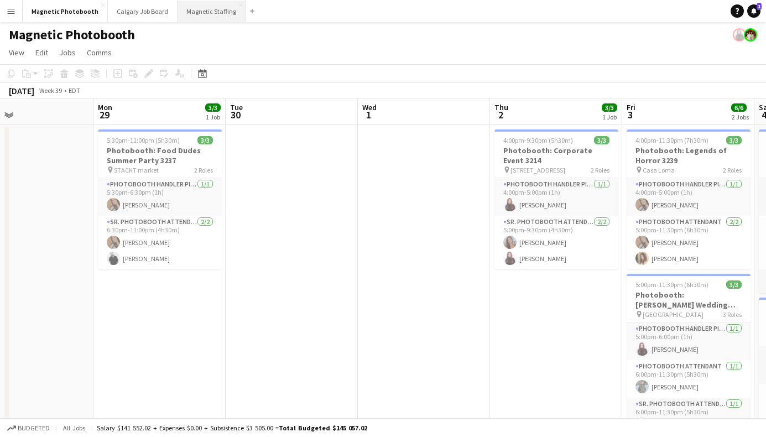
click at [208, 2] on button "Magnetic Staffing Close" at bounding box center [212, 12] width 68 height 22
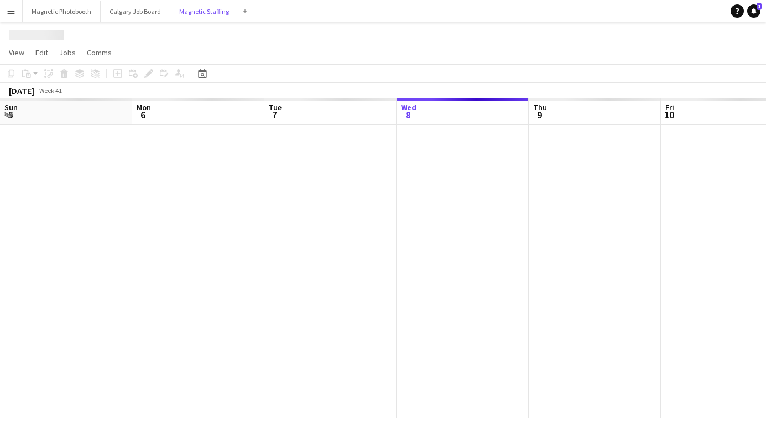
scroll to position [0, 264]
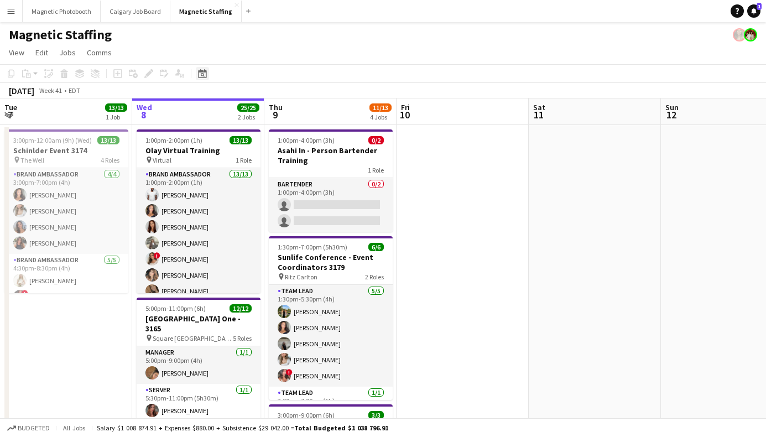
click at [199, 72] on icon "Date picker" at bounding box center [202, 73] width 9 height 9
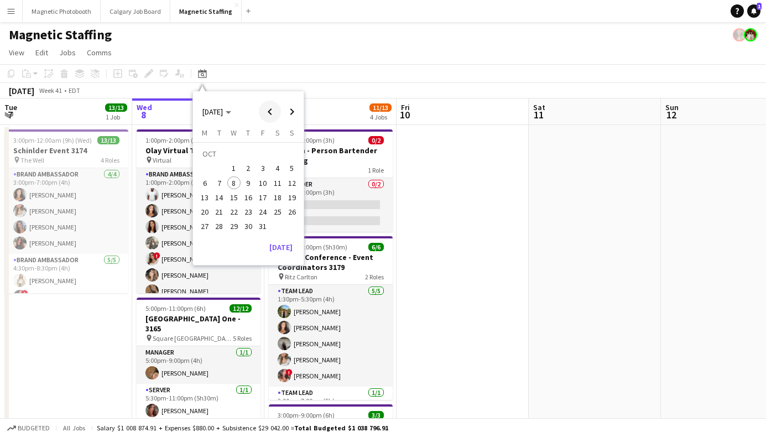
click at [273, 113] on span "Previous month" at bounding box center [270, 112] width 22 height 22
click at [211, 106] on button "[DATE]" at bounding box center [217, 112] width 38 height 20
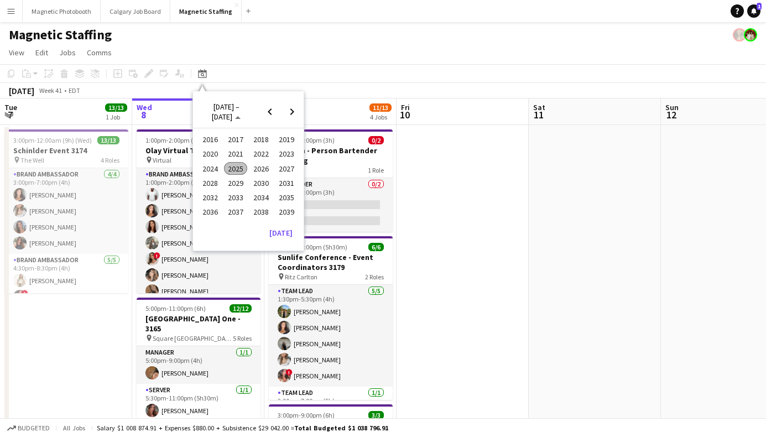
click at [230, 168] on span "2025" at bounding box center [235, 168] width 23 height 13
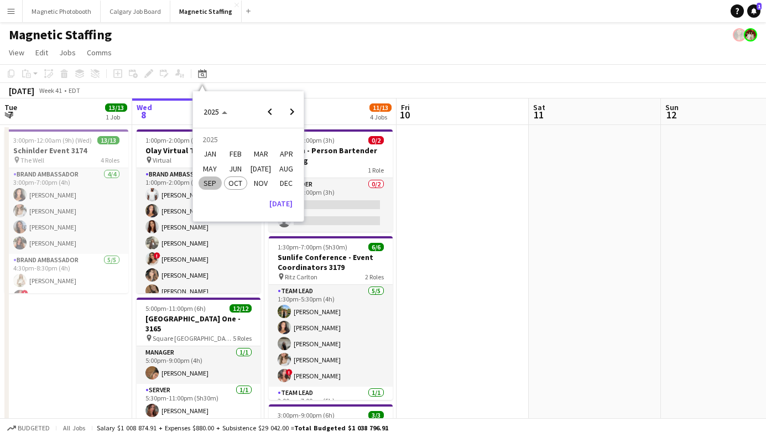
click at [295, 69] on app-toolbar "Copy Paste Paste Command V Paste with crew Command Shift V Paste linked Job [GE…" at bounding box center [383, 73] width 766 height 19
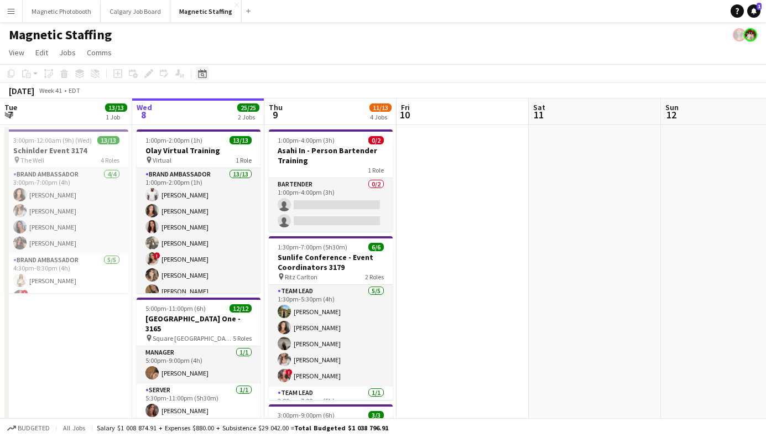
click at [196, 76] on div "Date picker" at bounding box center [202, 73] width 13 height 13
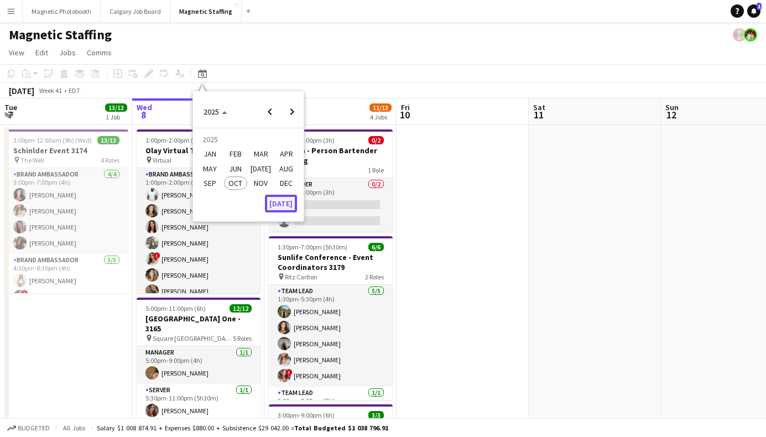
click at [284, 211] on button "[DATE]" at bounding box center [281, 204] width 32 height 18
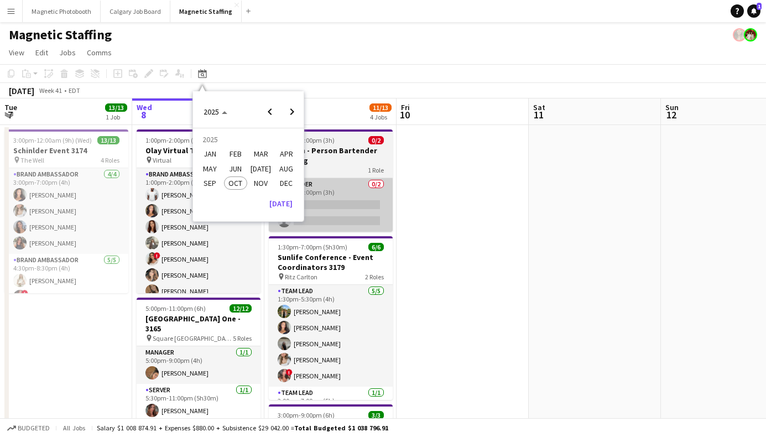
scroll to position [0, 381]
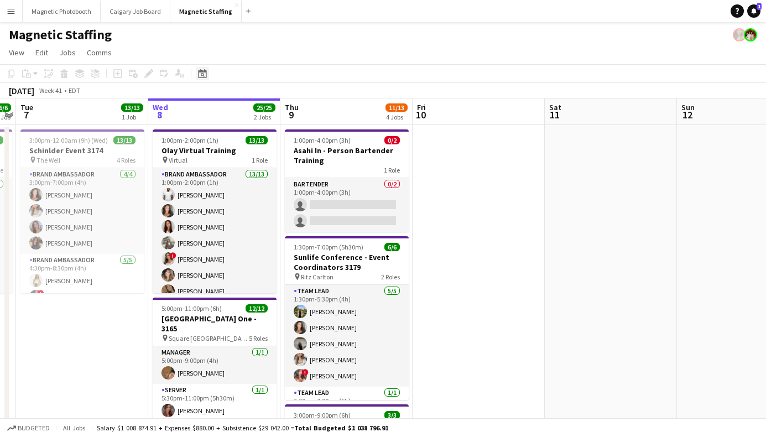
click at [205, 71] on icon at bounding box center [202, 73] width 8 height 9
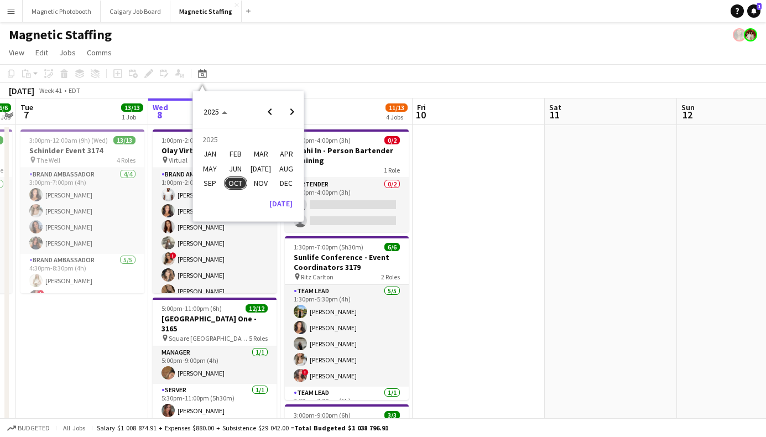
click at [206, 184] on span "SEP" at bounding box center [210, 183] width 23 height 13
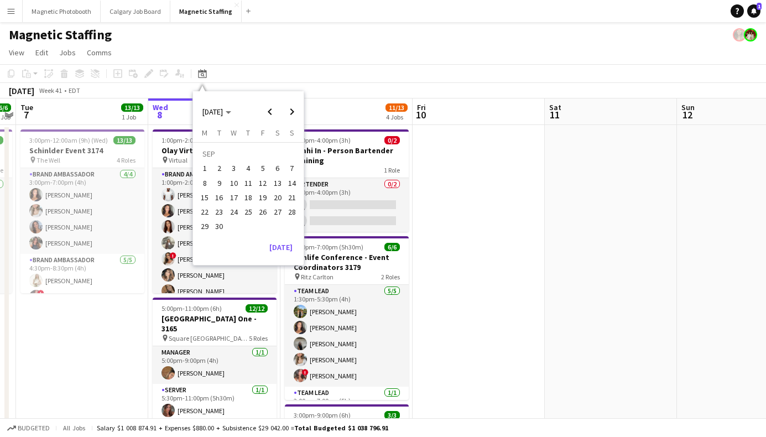
click at [210, 228] on span "29" at bounding box center [204, 226] width 13 height 13
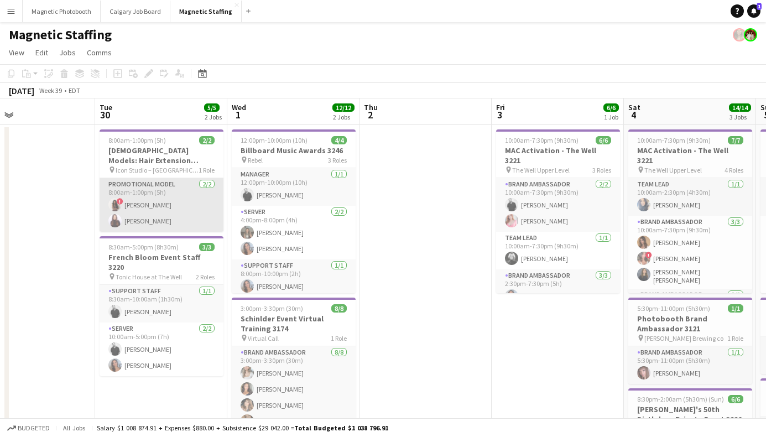
scroll to position [0, 303]
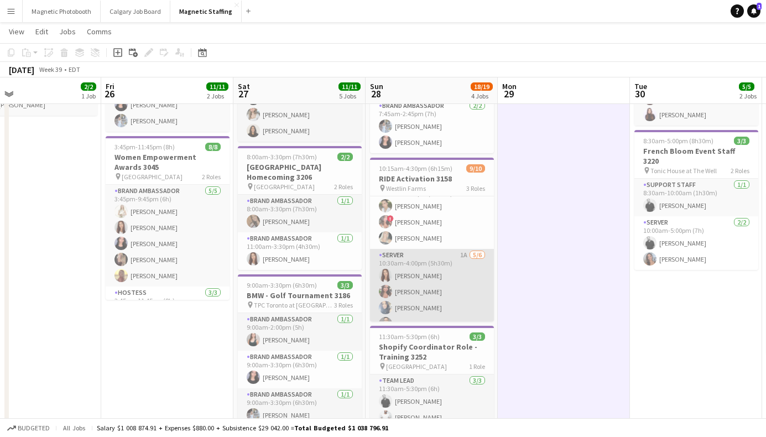
scroll to position [0, 0]
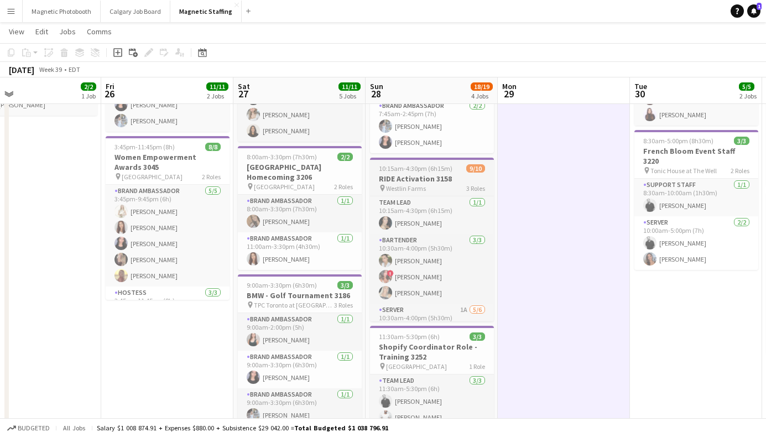
click at [439, 178] on h3 "RIDE Activation 3158" at bounding box center [432, 179] width 124 height 10
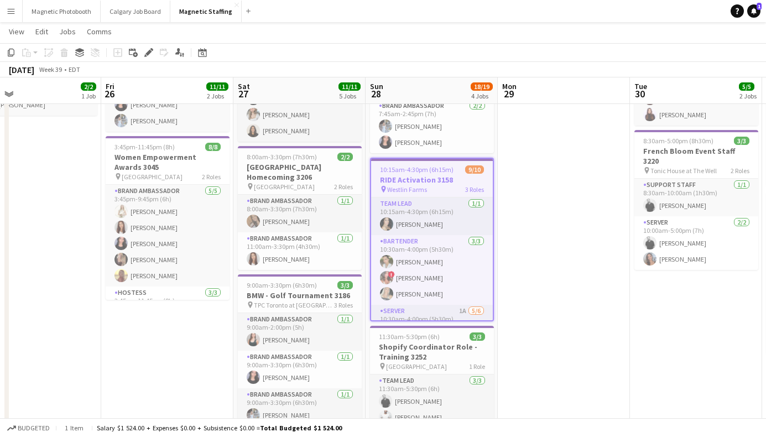
click at [439, 178] on h3 "RIDE Activation 3158" at bounding box center [432, 180] width 122 height 10
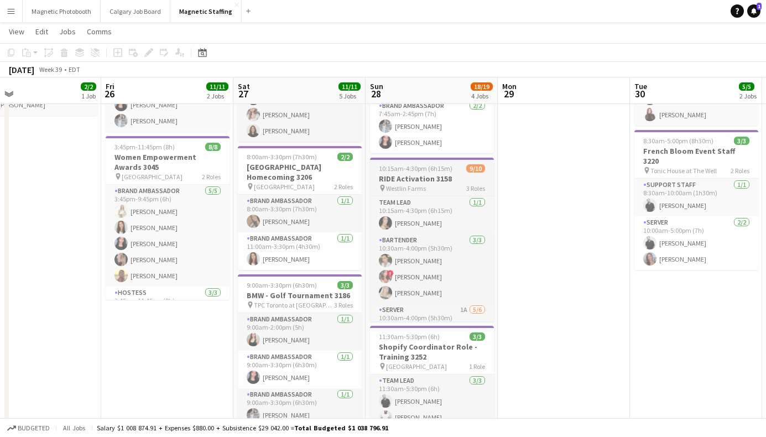
click at [439, 178] on h3 "RIDE Activation 3158" at bounding box center [432, 179] width 124 height 10
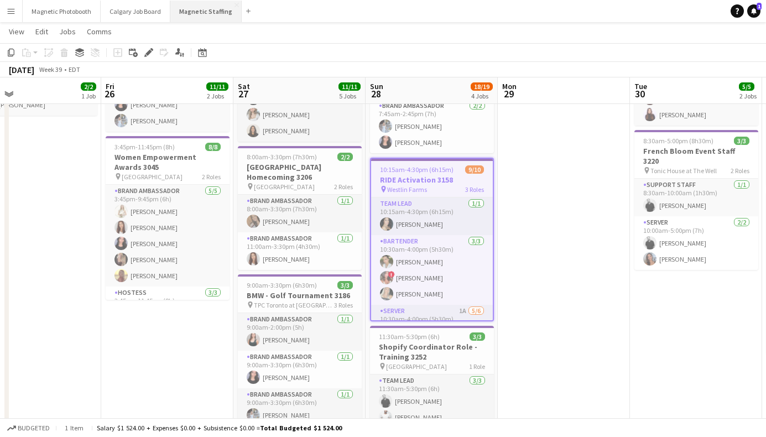
click at [190, 20] on button "Magnetic Staffing Close" at bounding box center [205, 12] width 71 height 22
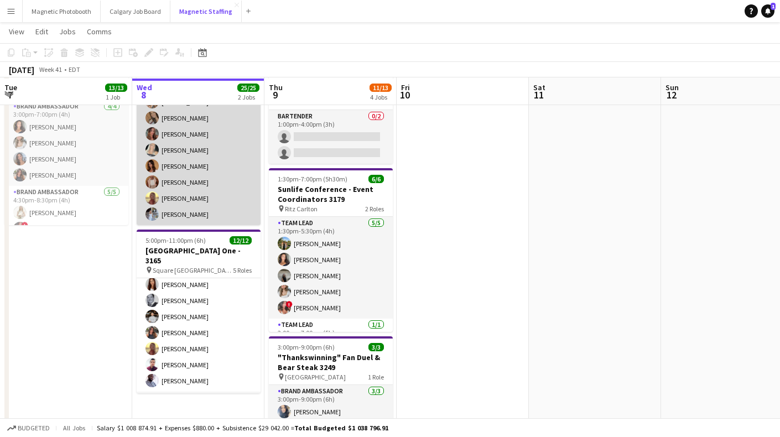
scroll to position [63, 0]
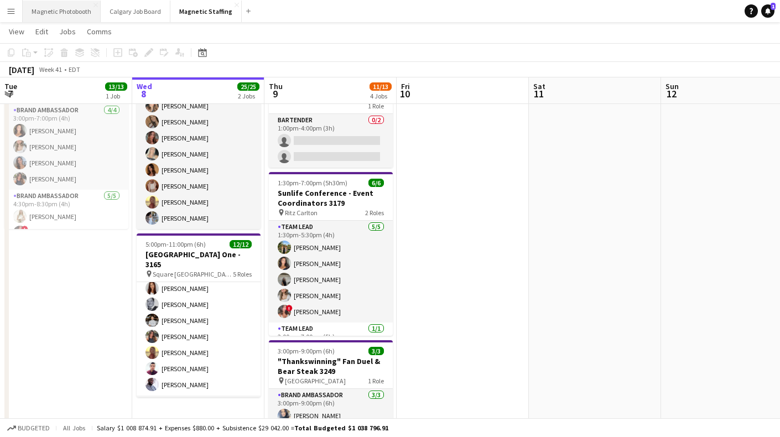
click at [63, 13] on button "Magnetic Photobooth Close" at bounding box center [62, 12] width 78 height 22
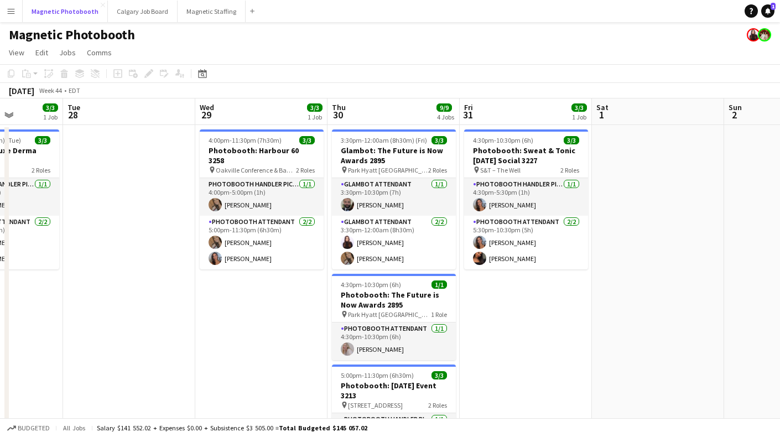
scroll to position [0, 325]
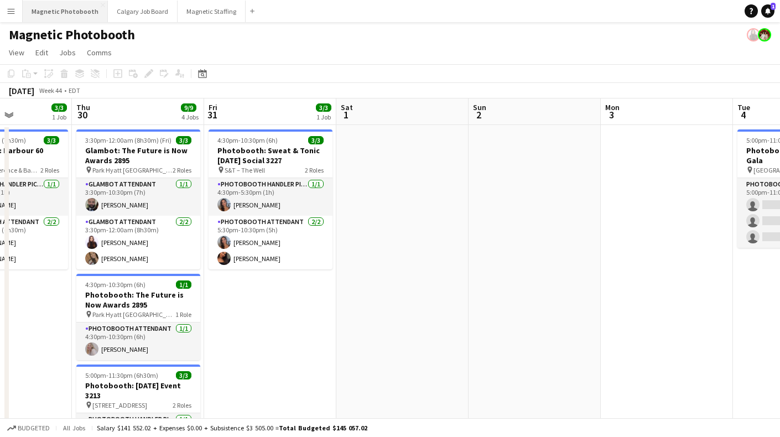
click at [74, 12] on button "Magnetic Photobooth Close" at bounding box center [65, 12] width 85 height 22
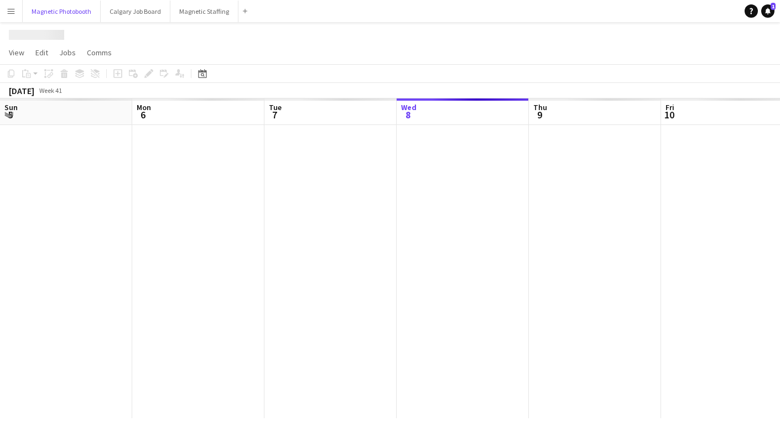
scroll to position [0, 264]
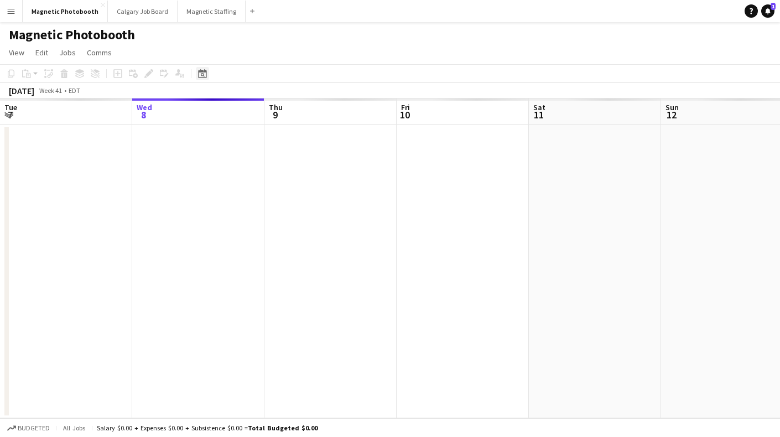
click at [201, 77] on icon at bounding box center [202, 73] width 8 height 9
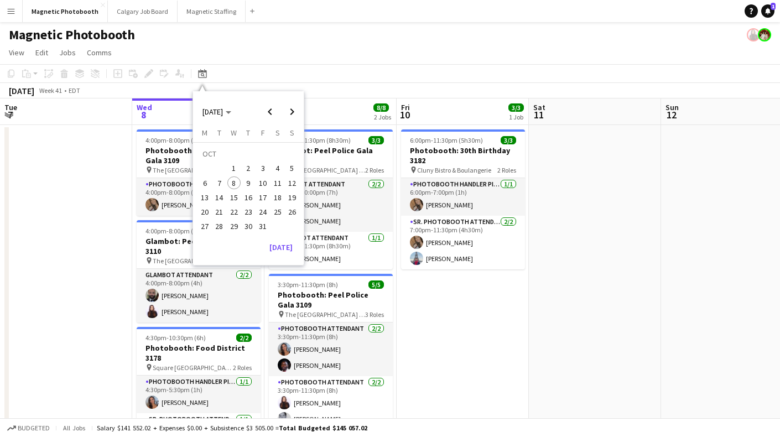
click at [327, 65] on app-toolbar "Copy Paste Paste Command V Paste with crew Command Shift V Paste linked Job [GE…" at bounding box center [390, 73] width 780 height 19
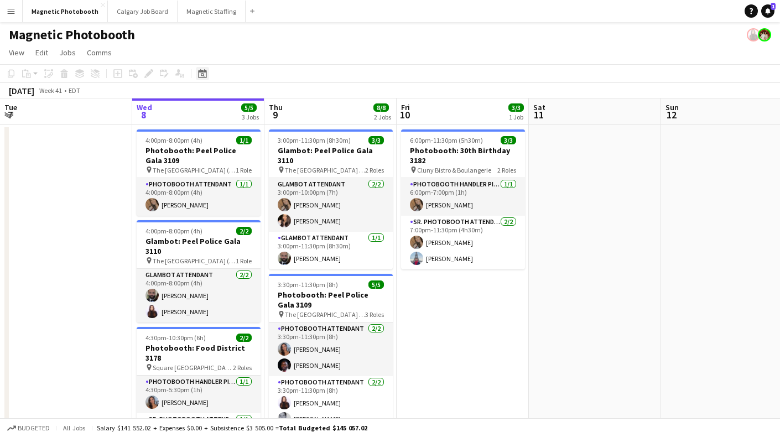
click at [207, 71] on div "Date picker" at bounding box center [202, 73] width 13 height 13
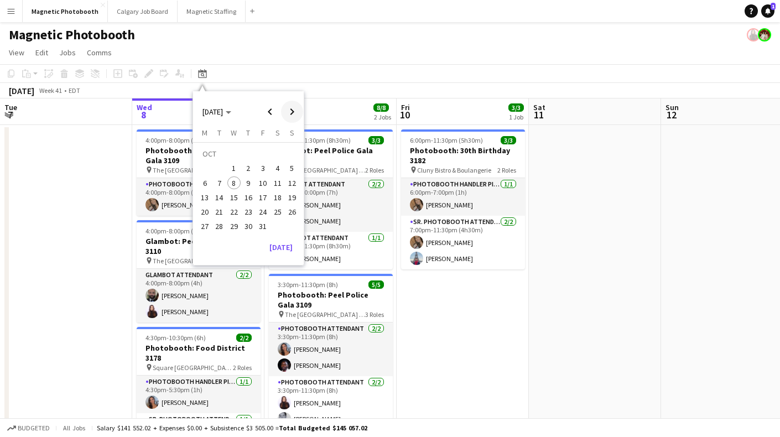
click at [289, 111] on span "Next month" at bounding box center [292, 112] width 22 height 22
click at [241, 190] on button "13" at bounding box center [248, 186] width 14 height 14
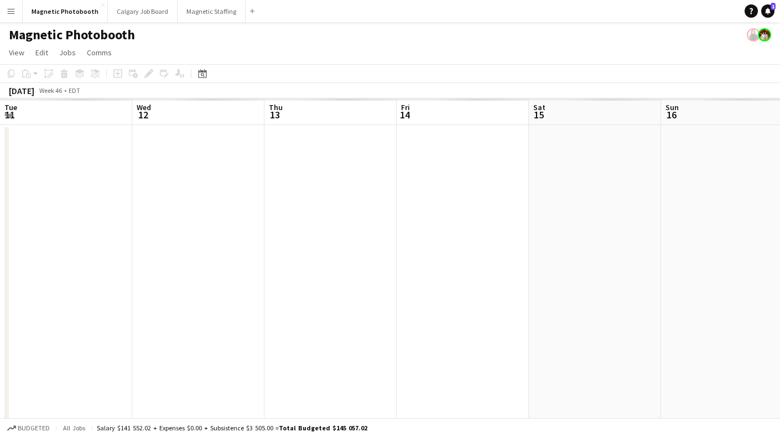
scroll to position [0, 381]
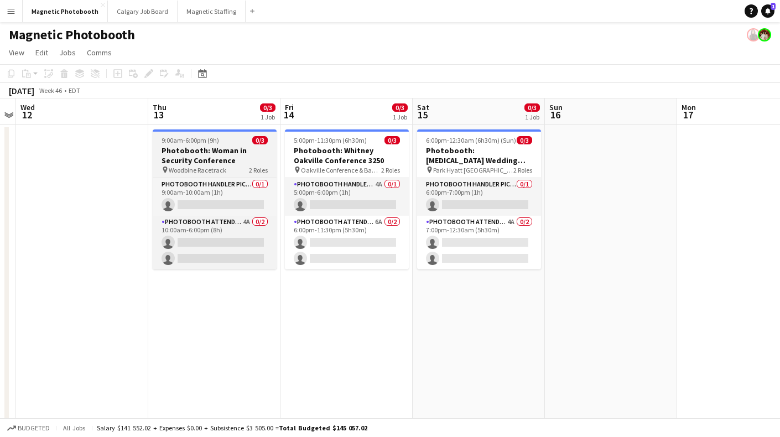
click at [239, 149] on h3 "Photobooth: Woman in Security Conference" at bounding box center [215, 156] width 124 height 20
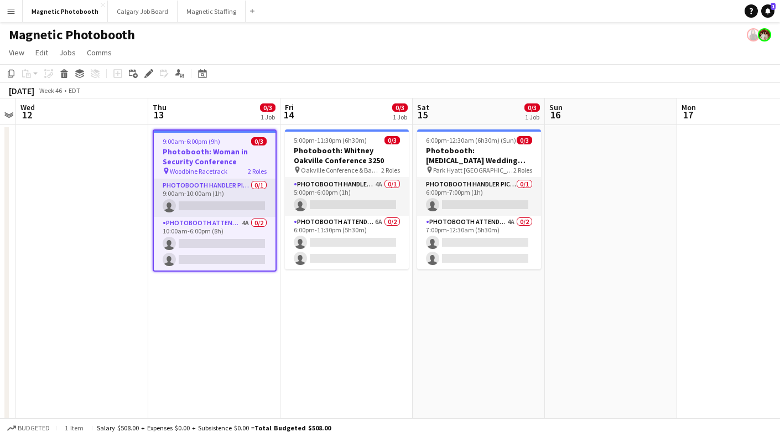
click at [117, 149] on app-date-cell at bounding box center [82, 300] width 132 height 351
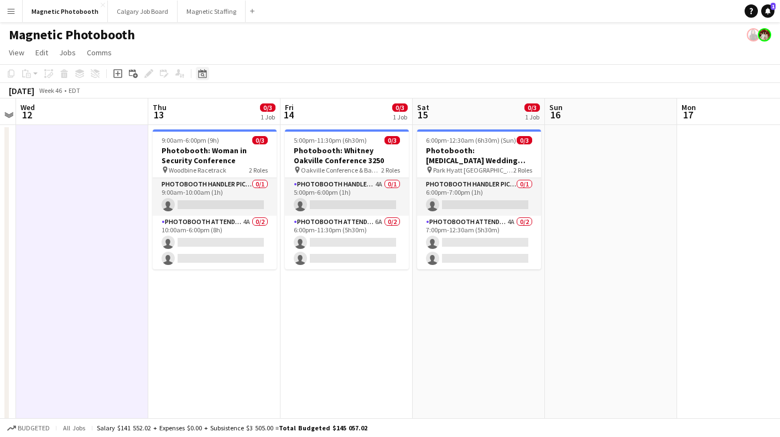
click at [203, 71] on icon at bounding box center [202, 73] width 8 height 9
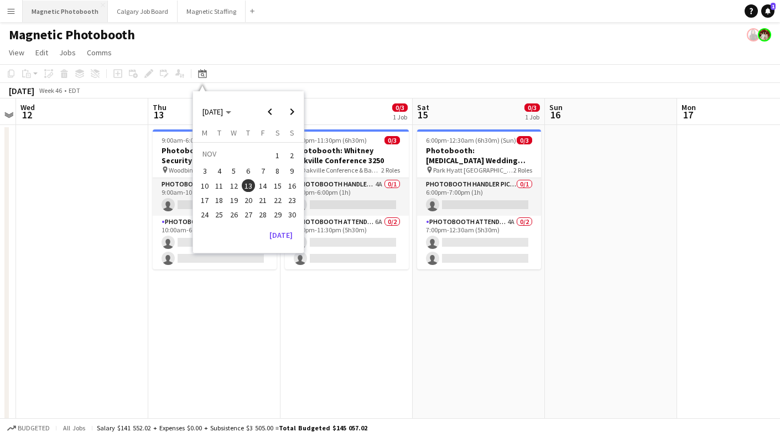
click at [66, 9] on button "Magnetic Photobooth Close" at bounding box center [65, 12] width 85 height 22
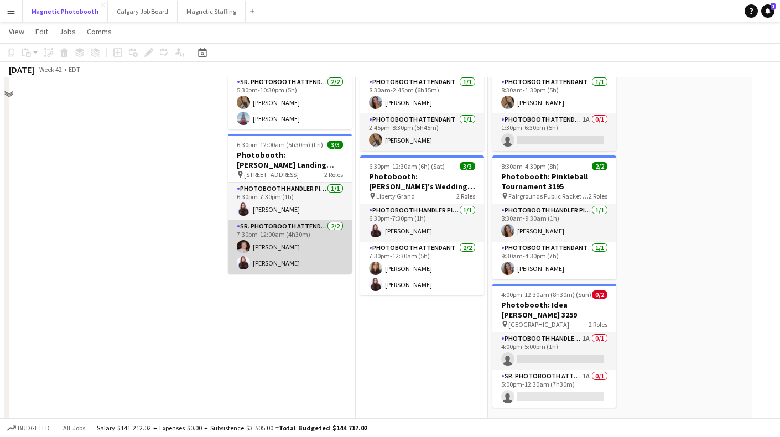
scroll to position [0, 0]
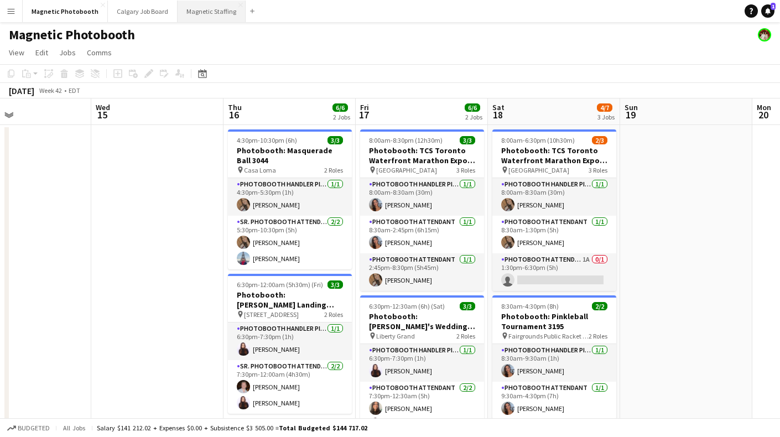
click at [196, 13] on button "Magnetic Staffing Close" at bounding box center [212, 12] width 68 height 22
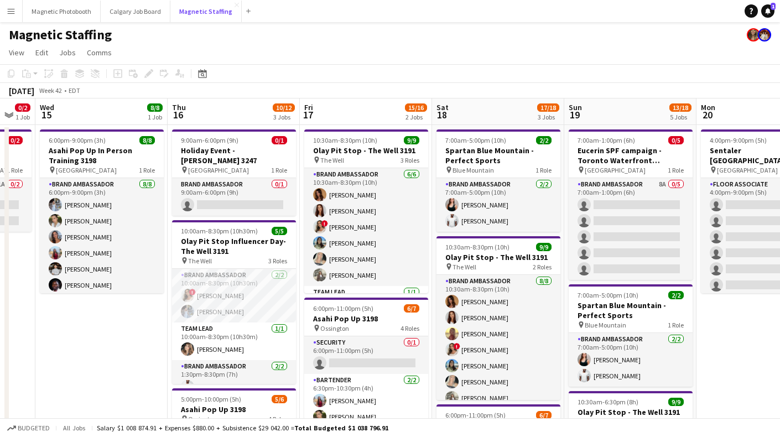
scroll to position [0, 371]
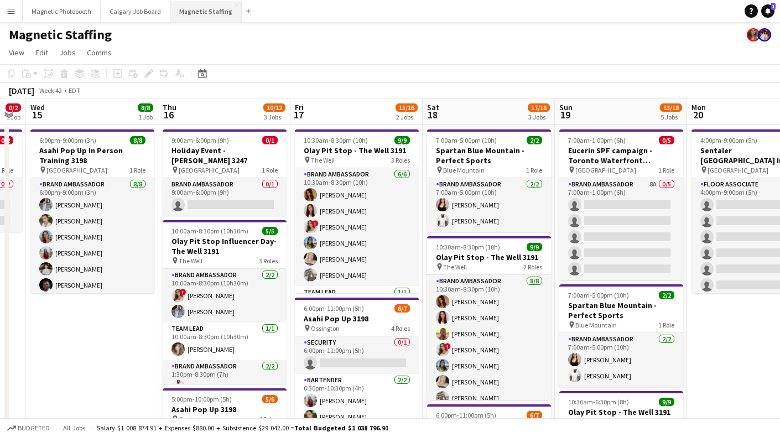
click at [206, 10] on button "Magnetic Staffing Close" at bounding box center [205, 12] width 71 height 22
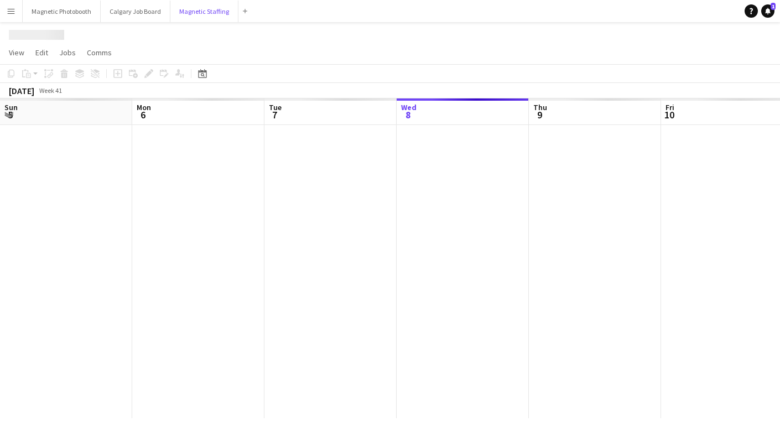
scroll to position [0, 264]
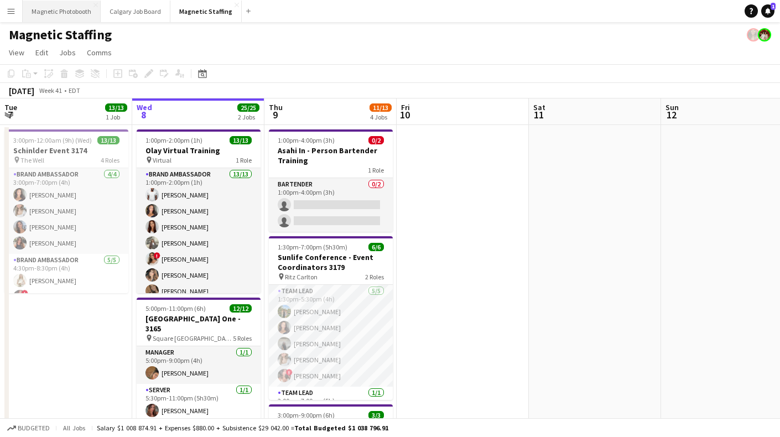
click at [79, 8] on button "Magnetic Photobooth Close" at bounding box center [62, 12] width 78 height 22
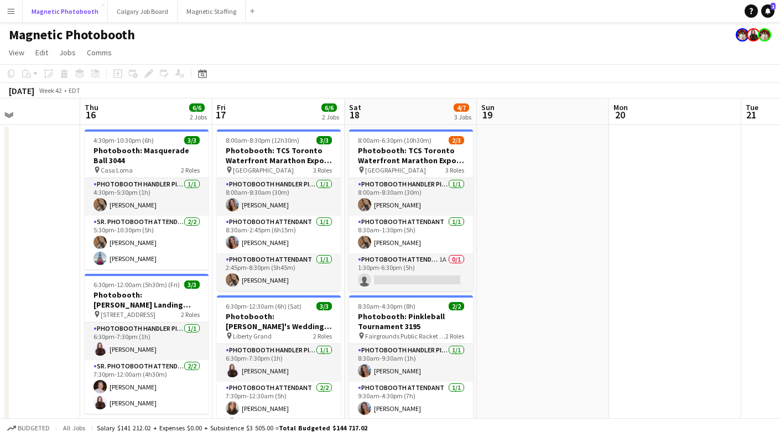
scroll to position [0, 253]
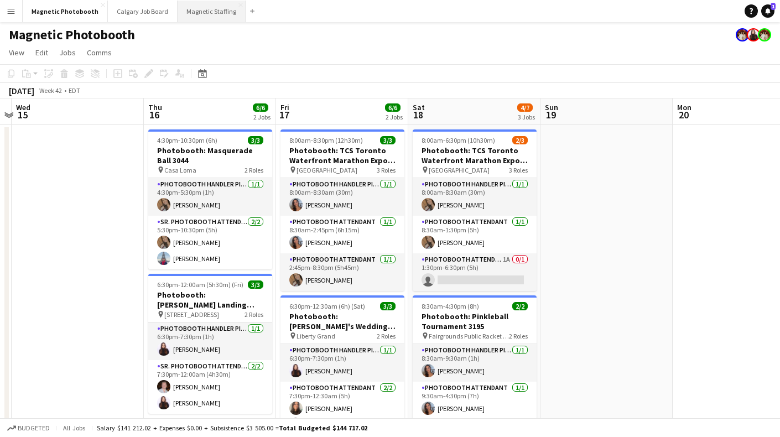
click at [189, 13] on button "Magnetic Staffing Close" at bounding box center [212, 12] width 68 height 22
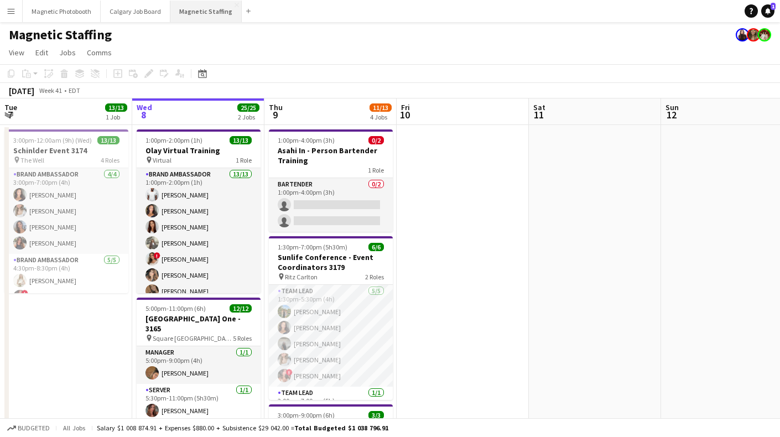
click at [195, 14] on button "Magnetic Staffing Close" at bounding box center [205, 12] width 71 height 22
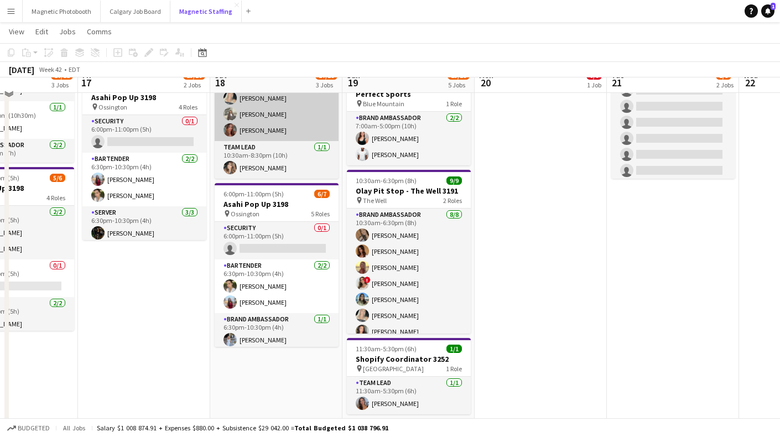
scroll to position [207, 0]
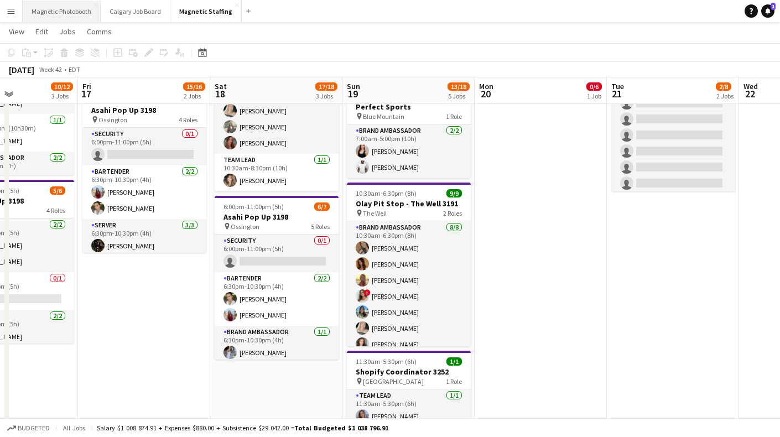
click at [79, 11] on button "Magnetic Photobooth Close" at bounding box center [62, 12] width 78 height 22
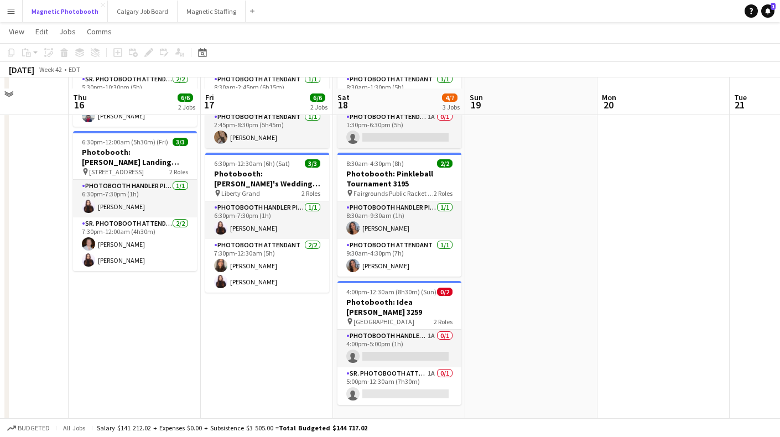
scroll to position [136, 0]
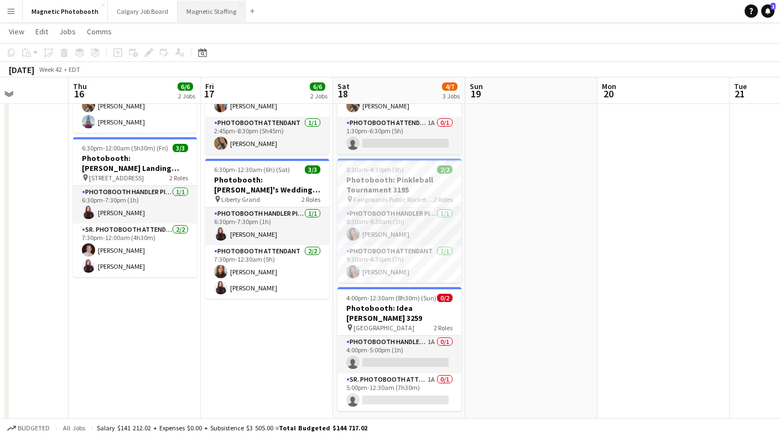
click at [211, 10] on button "Magnetic Staffing Close" at bounding box center [212, 12] width 68 height 22
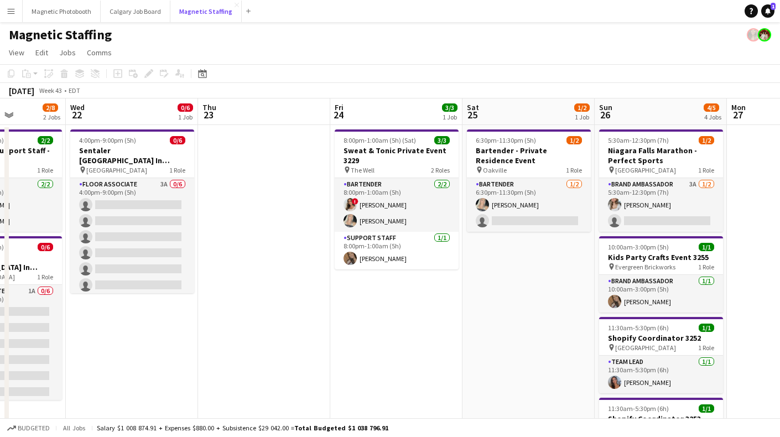
scroll to position [0, 423]
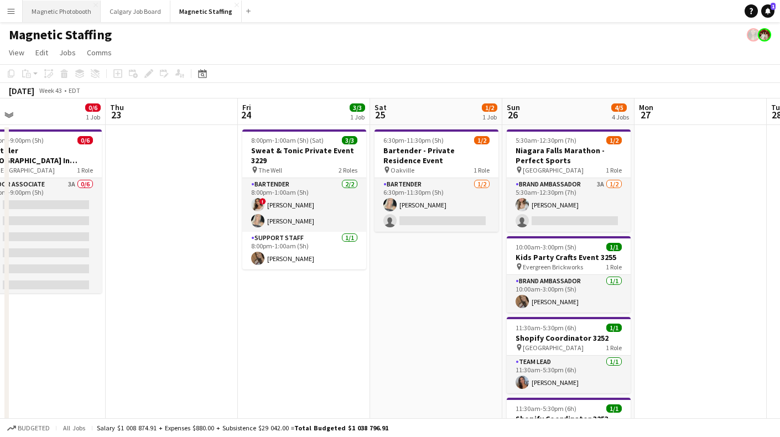
click at [75, 14] on button "Magnetic Photobooth Close" at bounding box center [62, 12] width 78 height 22
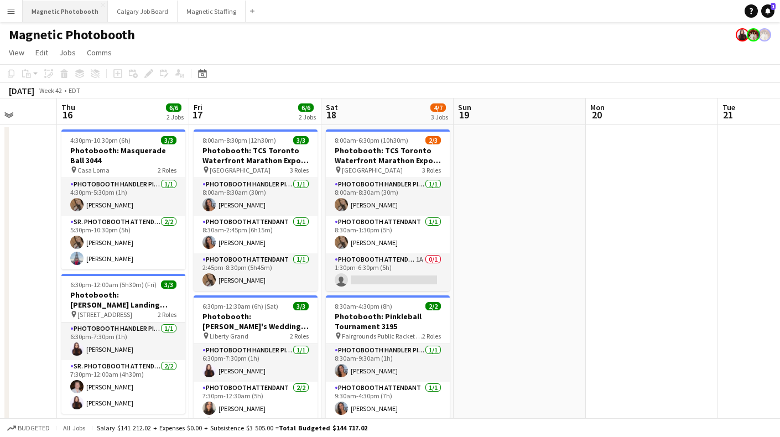
click at [70, 11] on button "Magnetic Photobooth Close" at bounding box center [65, 12] width 85 height 22
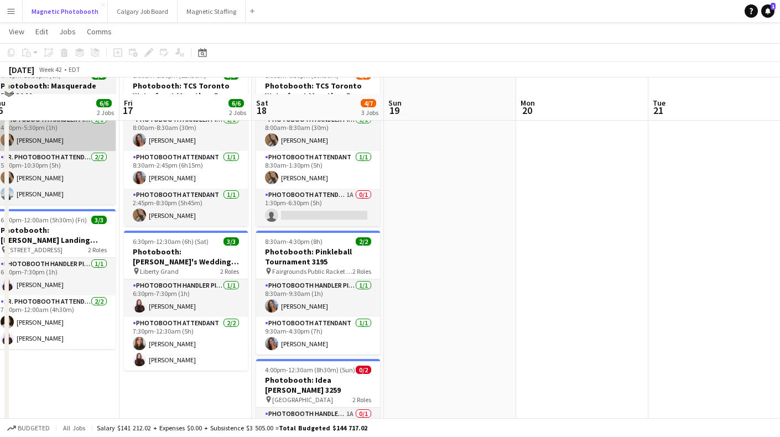
scroll to position [153, 0]
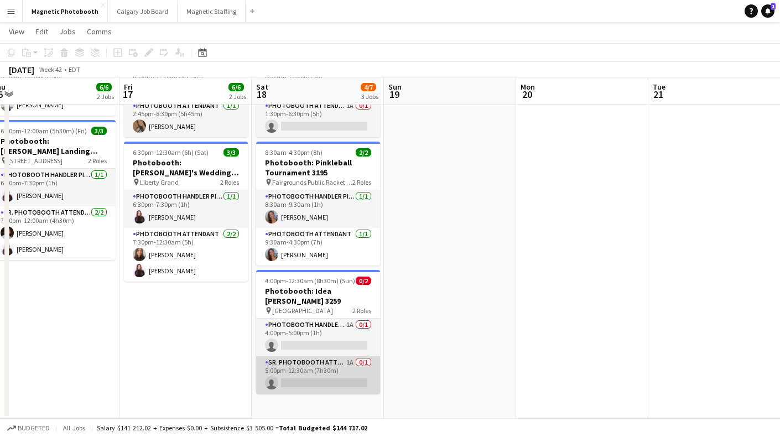
click at [294, 385] on app-card-role "Sr. Photobooth Attendant 1A 0/1 5:00pm-12:30am (7h30m) single-neutral-actions" at bounding box center [318, 375] width 124 height 38
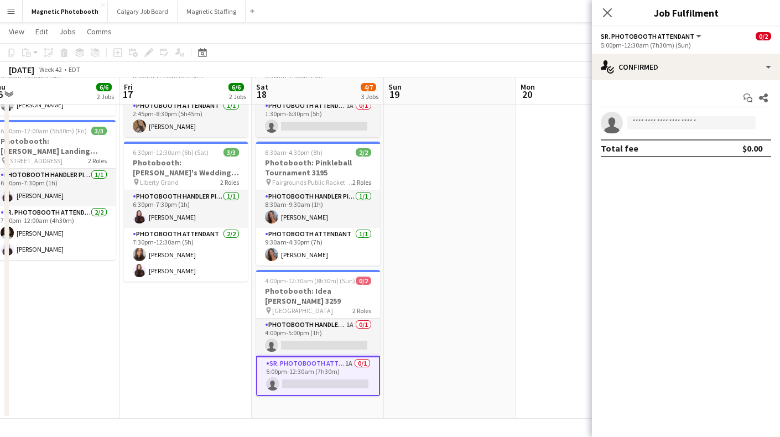
click at [650, 53] on app-options-switcher "Sr. Photobooth Attendant All roles Sr. Photobooth Attendant 0/2 5:00pm-12:30am …" at bounding box center [686, 40] width 188 height 27
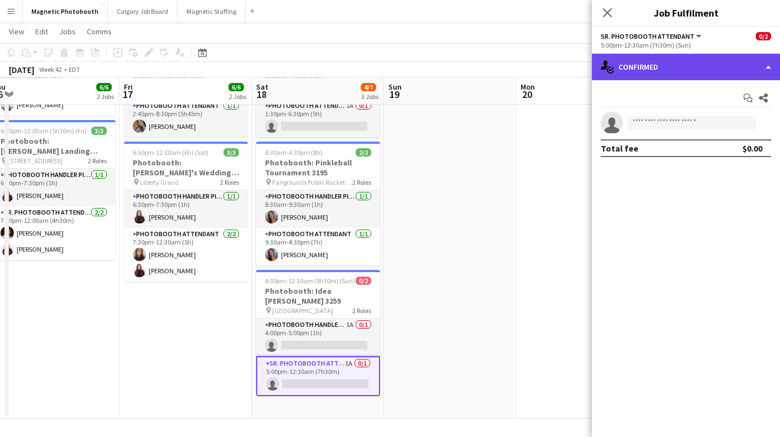
click at [640, 74] on div "single-neutral-actions-check-2 Confirmed" at bounding box center [686, 67] width 188 height 27
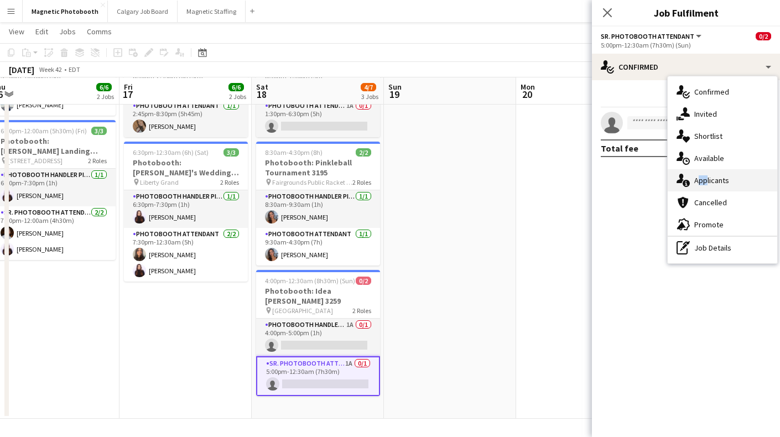
click at [703, 175] on span "Applicants" at bounding box center [711, 180] width 35 height 10
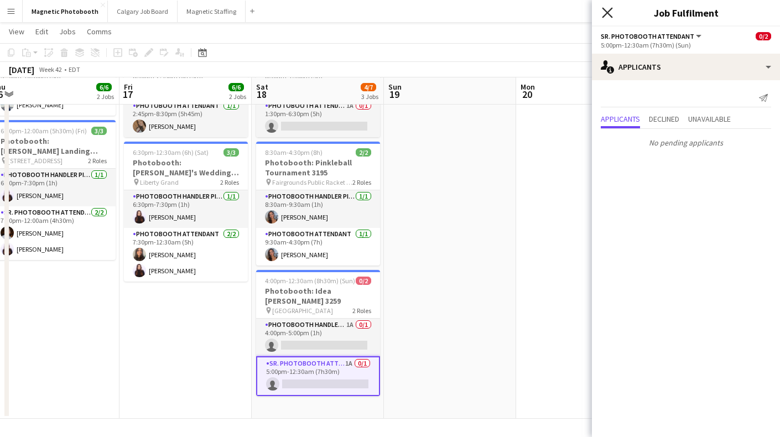
click at [603, 17] on icon at bounding box center [607, 12] width 11 height 11
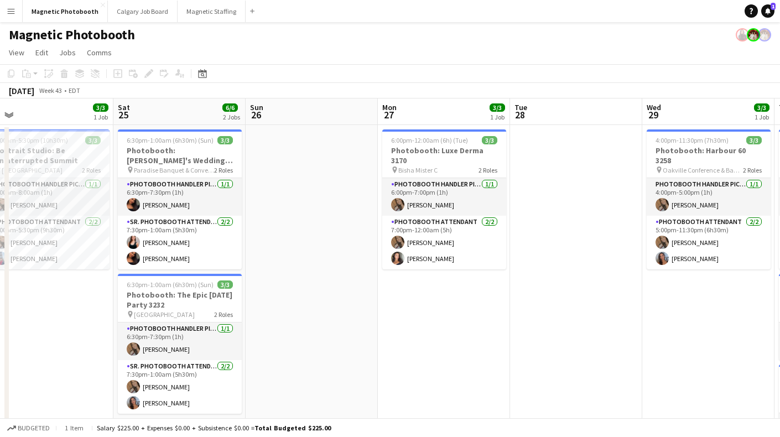
scroll to position [0, 447]
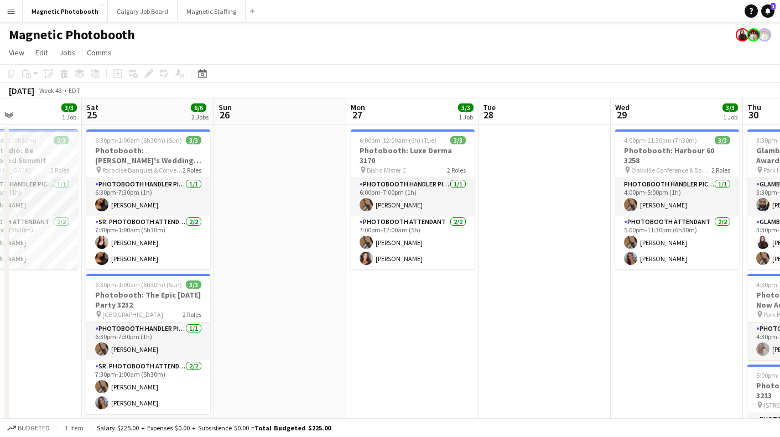
click at [307, 223] on app-date-cell at bounding box center [280, 391] width 132 height 533
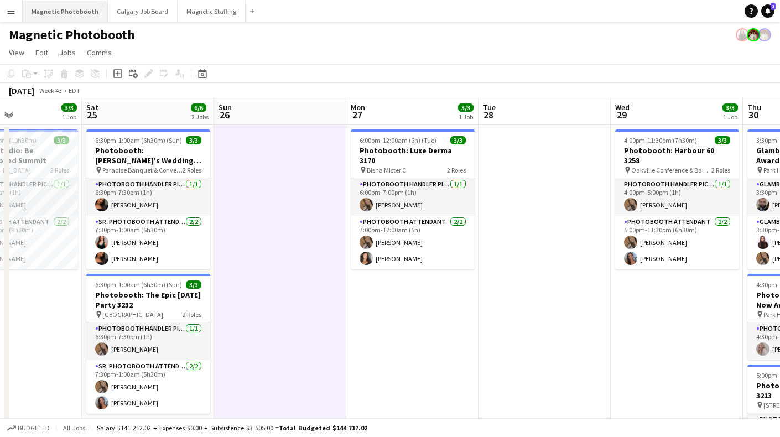
click at [84, 5] on button "Magnetic Photobooth Close" at bounding box center [65, 12] width 85 height 22
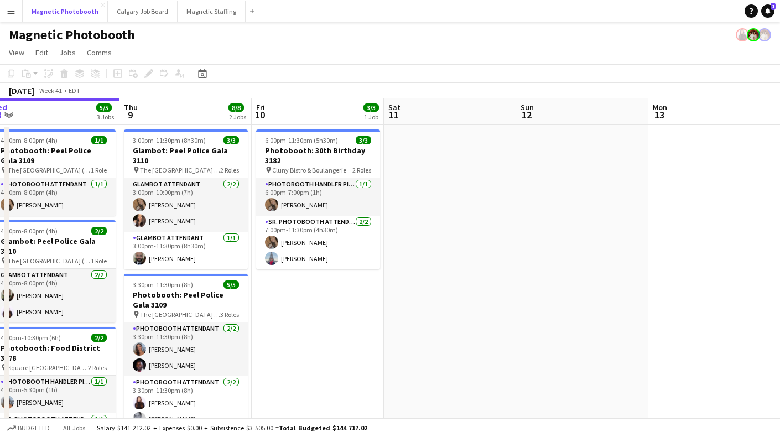
scroll to position [0, 428]
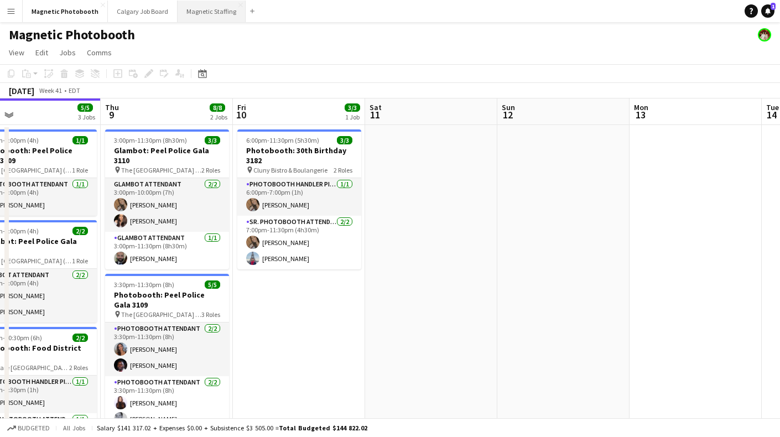
click at [191, 20] on button "Magnetic Staffing Close" at bounding box center [212, 12] width 68 height 22
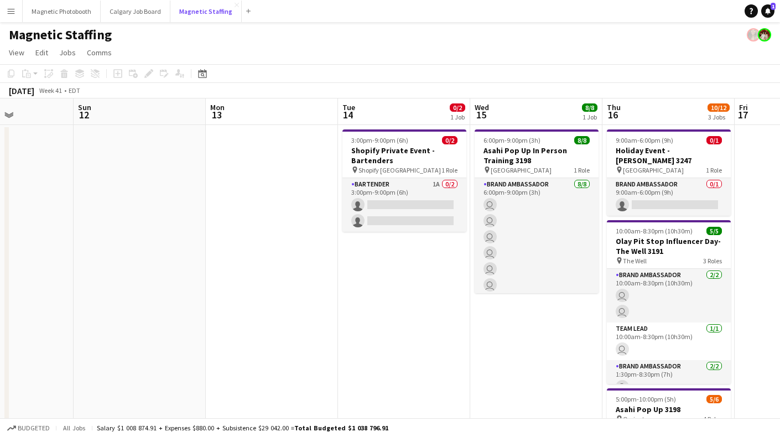
scroll to position [0, 342]
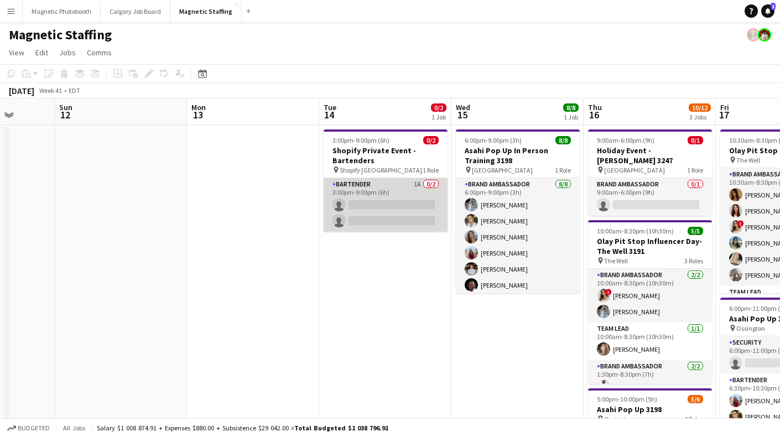
click at [403, 216] on app-card-role "Bartender 1A 0/2 3:00pm-9:00pm (6h) single-neutral-actions single-neutral-actio…" at bounding box center [386, 205] width 124 height 54
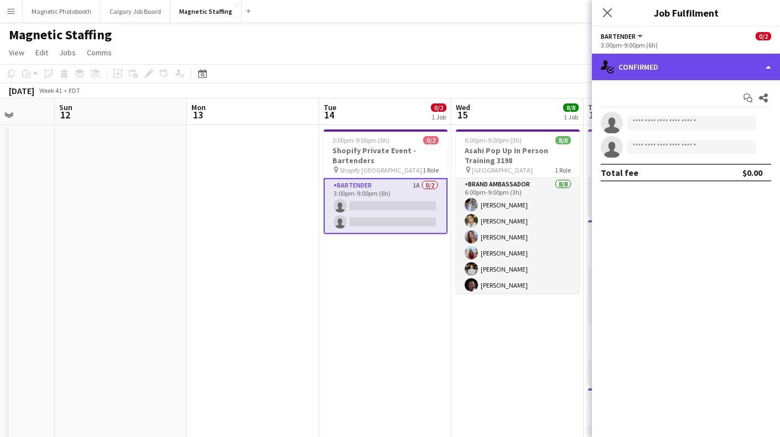
click at [661, 79] on div "single-neutral-actions-check-2 Confirmed" at bounding box center [686, 67] width 188 height 27
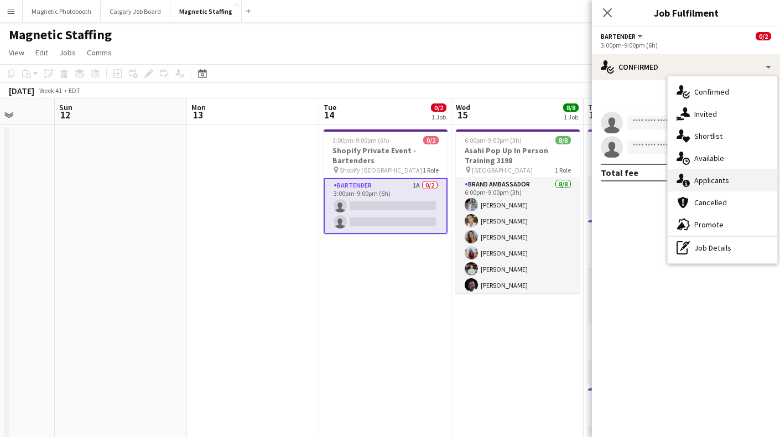
click at [691, 178] on div "single-neutral-actions-information Applicants" at bounding box center [723, 180] width 110 height 22
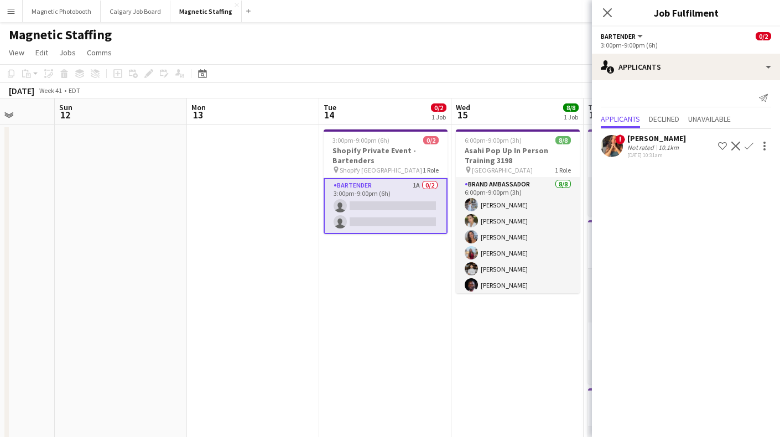
click at [645, 132] on div "! [PERSON_NAME] Not rated 10.1km [DATE] 10:31am Shortlist crew Decline Confirm" at bounding box center [686, 145] width 188 height 32
click at [643, 140] on div "[PERSON_NAME]" at bounding box center [656, 138] width 59 height 10
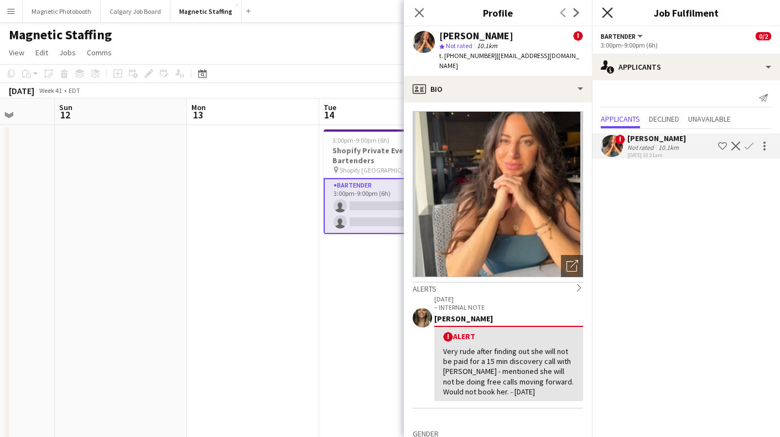
click at [603, 14] on icon "Close pop-in" at bounding box center [607, 12] width 11 height 11
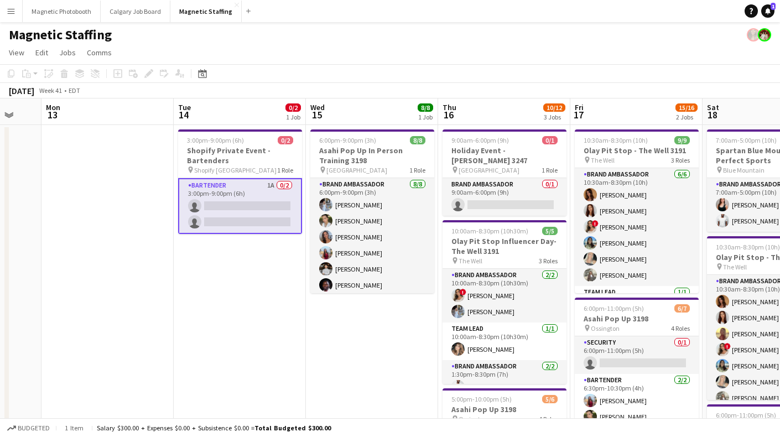
scroll to position [0, 396]
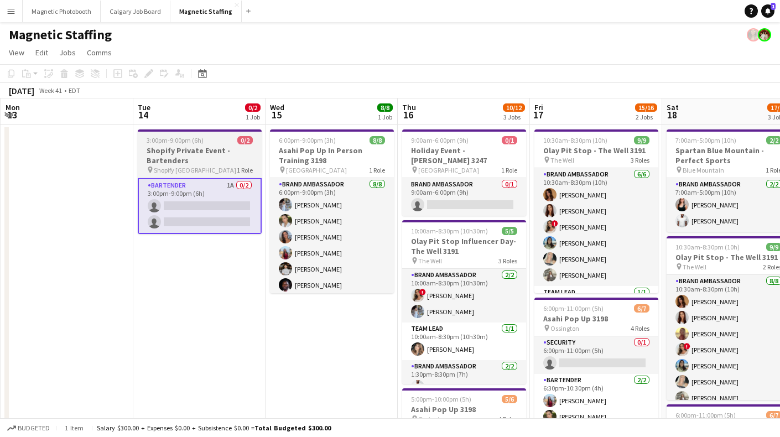
click at [208, 176] on app-job-card "3:00pm-9:00pm (6h) 0/2 Shopify Private Event - Bartenders pin Shopify Montreal …" at bounding box center [200, 181] width 124 height 105
